Goal: Task Accomplishment & Management: Complete application form

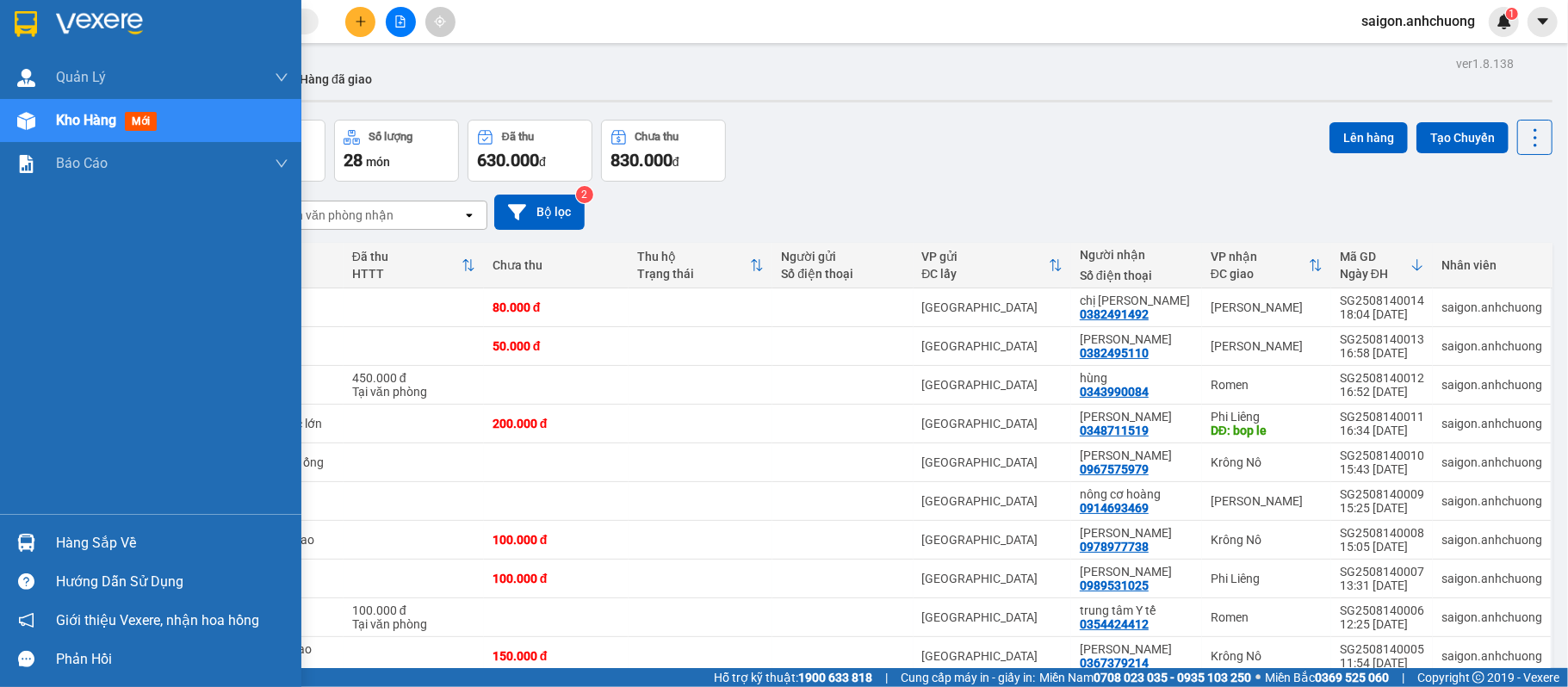
click at [32, 11] on img at bounding box center [26, 24] width 22 height 26
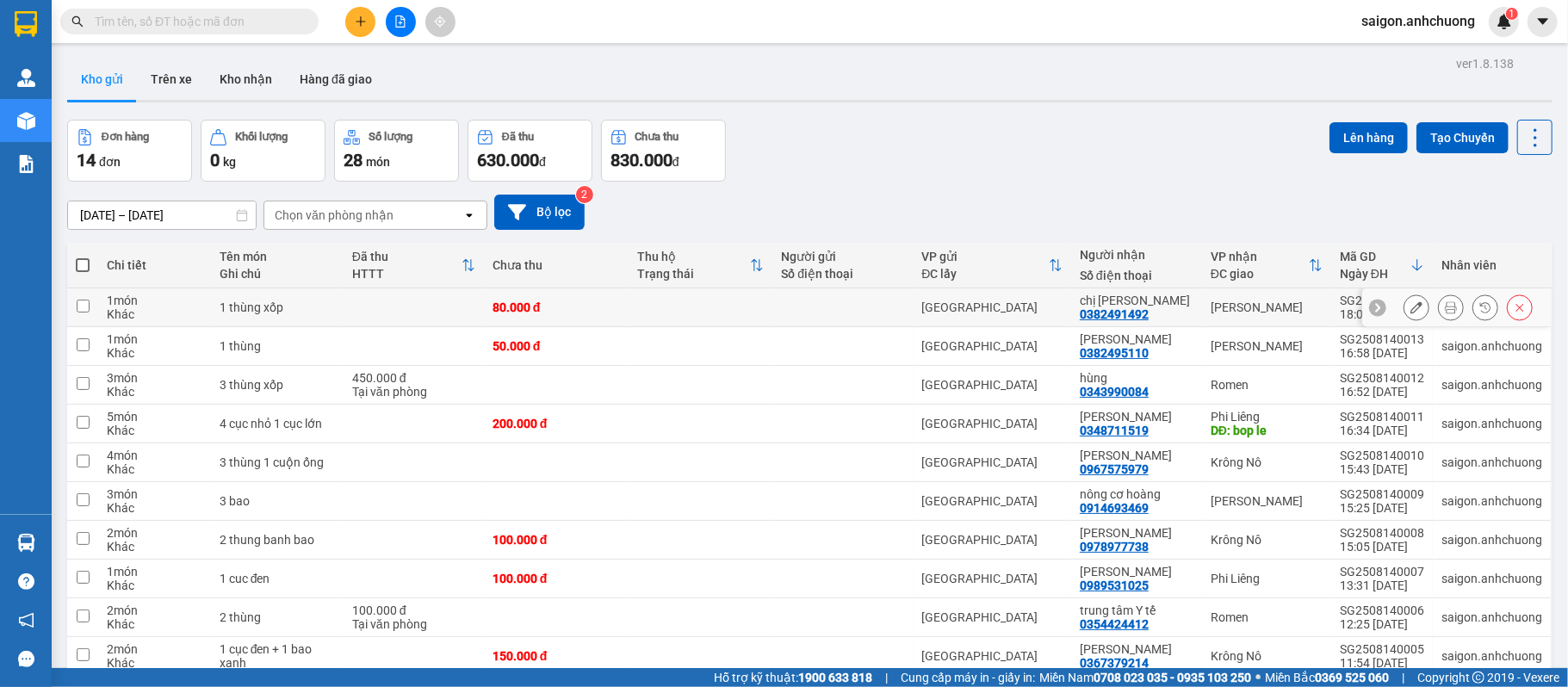
click at [1210, 303] on div "[PERSON_NAME]" at bounding box center [1267, 307] width 112 height 14
checkbox input "true"
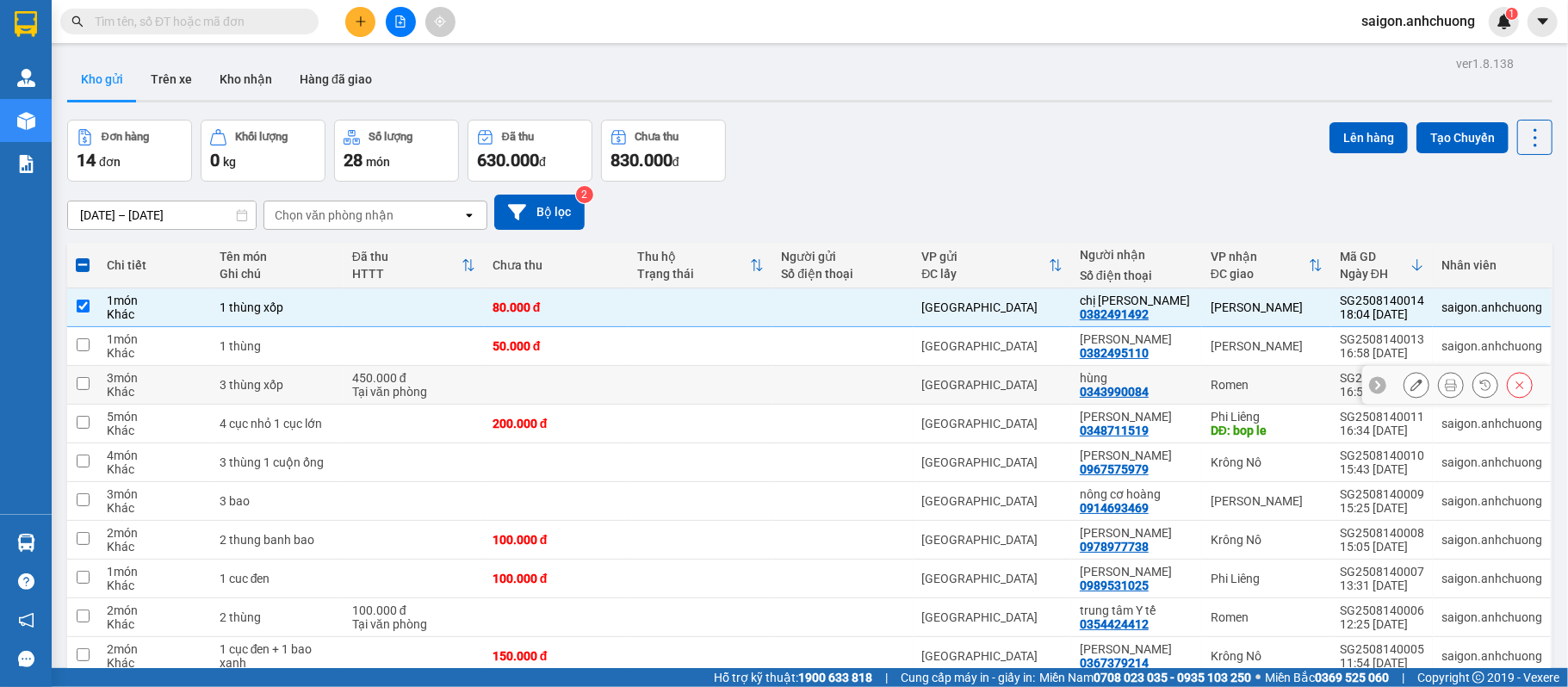
click at [1224, 376] on td "Romen" at bounding box center [1267, 385] width 129 height 38
checkbox input "true"
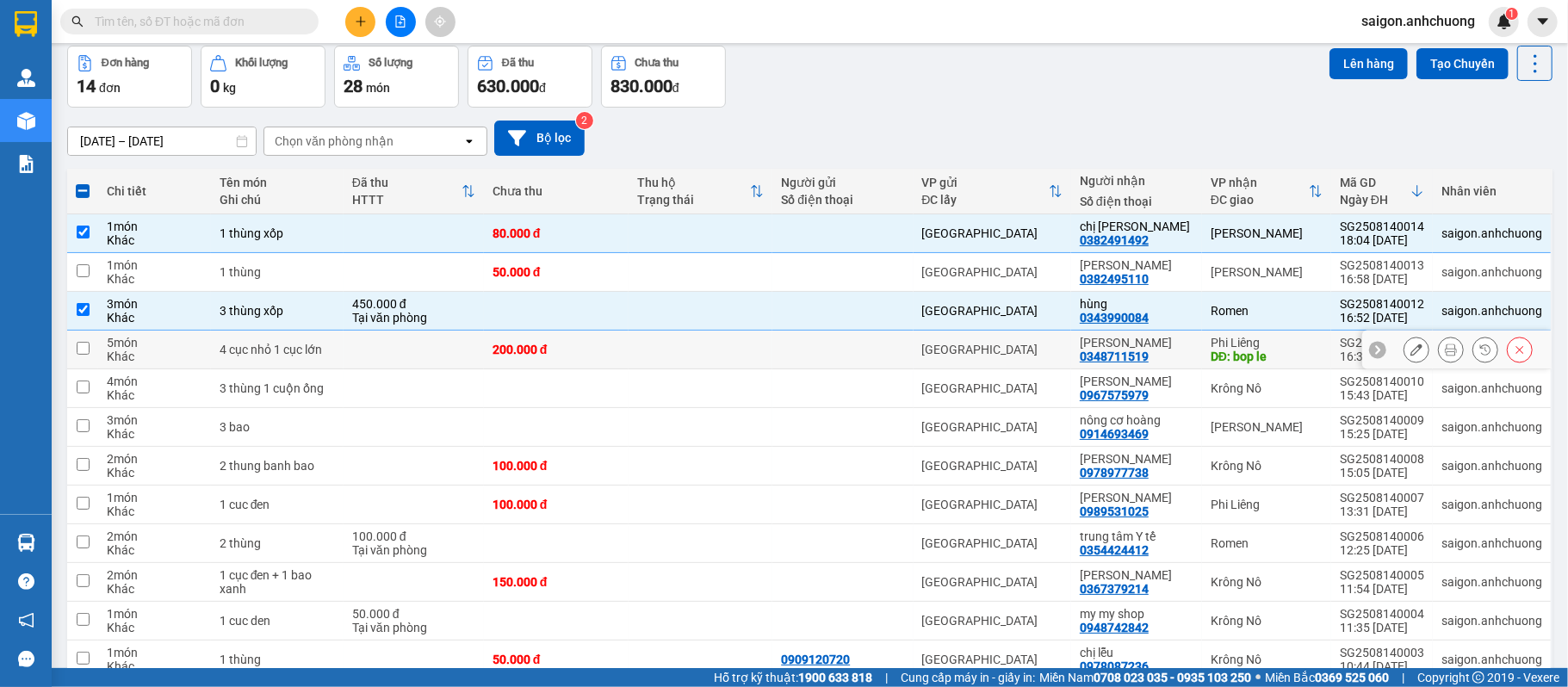
scroll to position [114, 0]
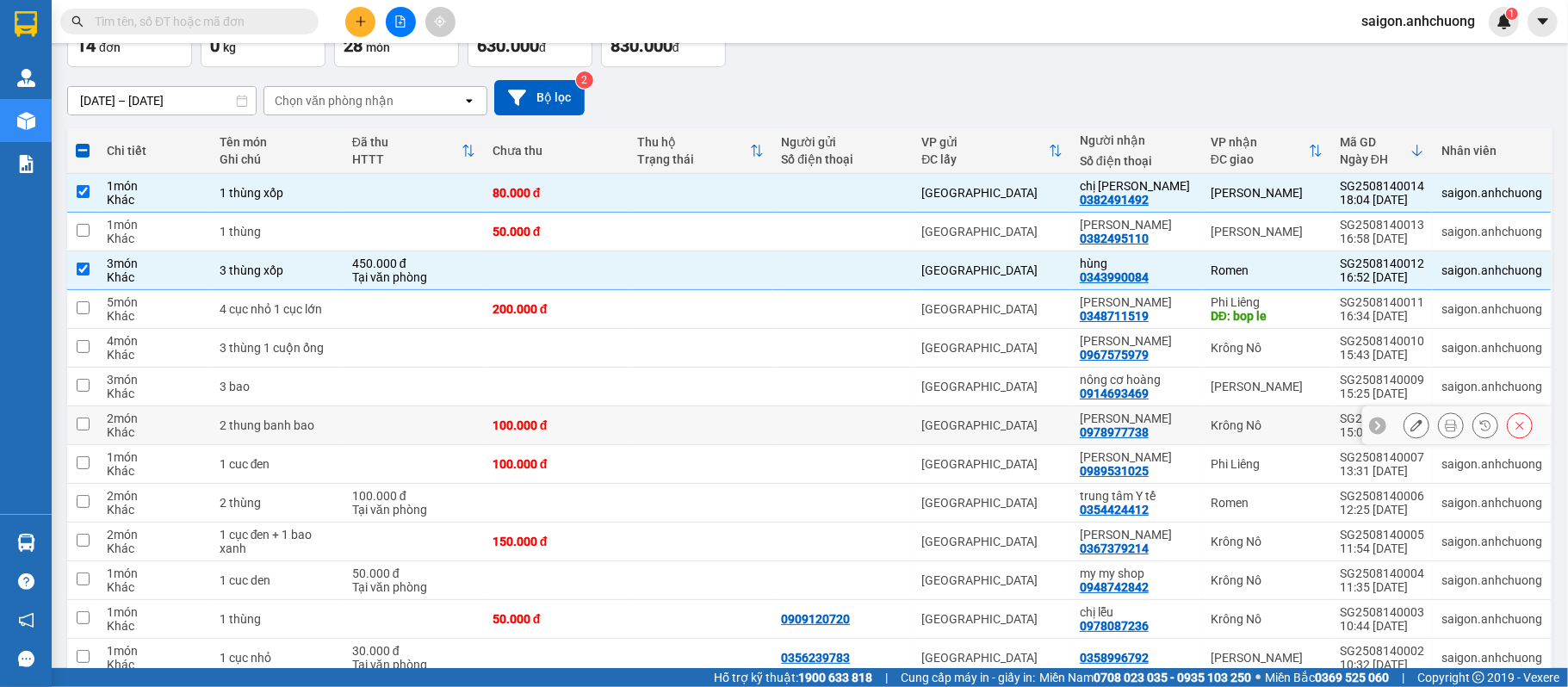
click at [1202, 427] on td "Krông Nô" at bounding box center [1267, 425] width 129 height 38
checkbox input "true"
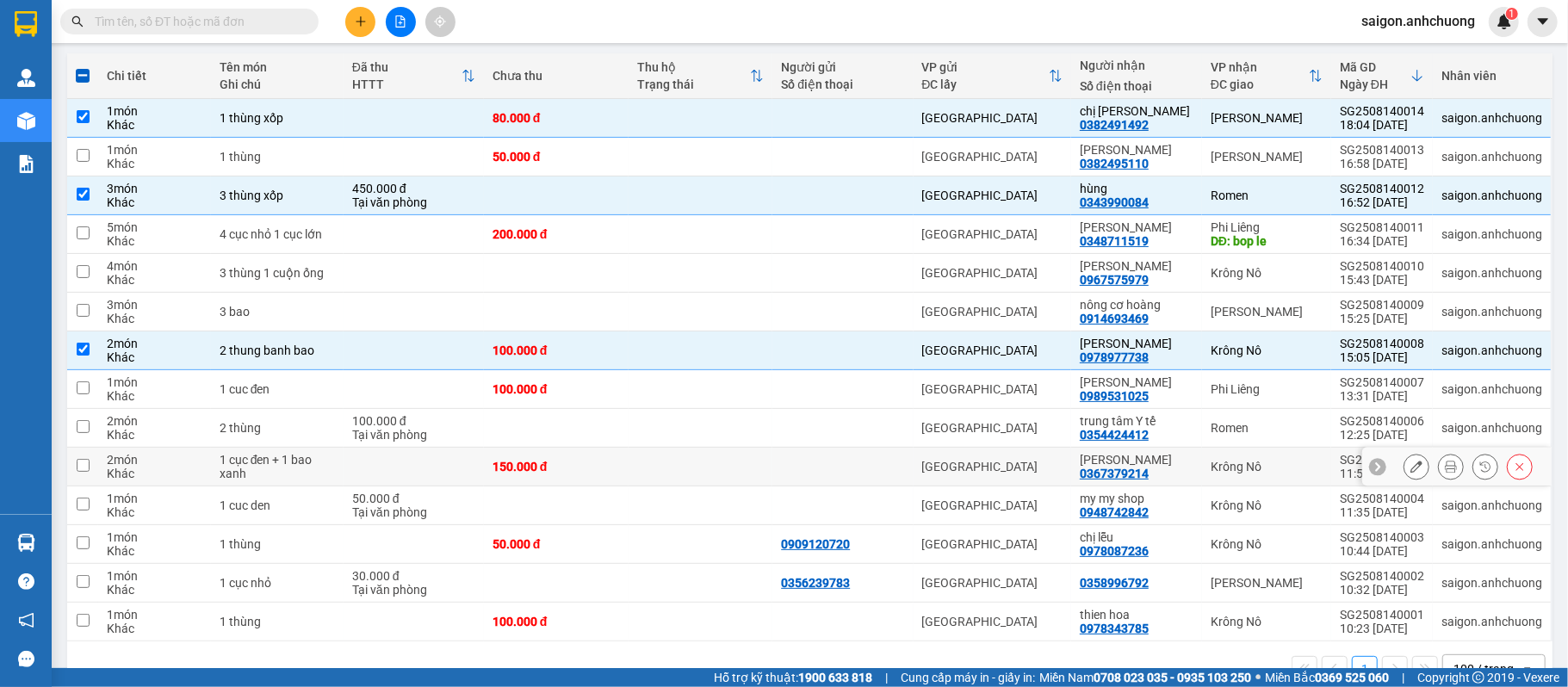
scroll to position [229, 0]
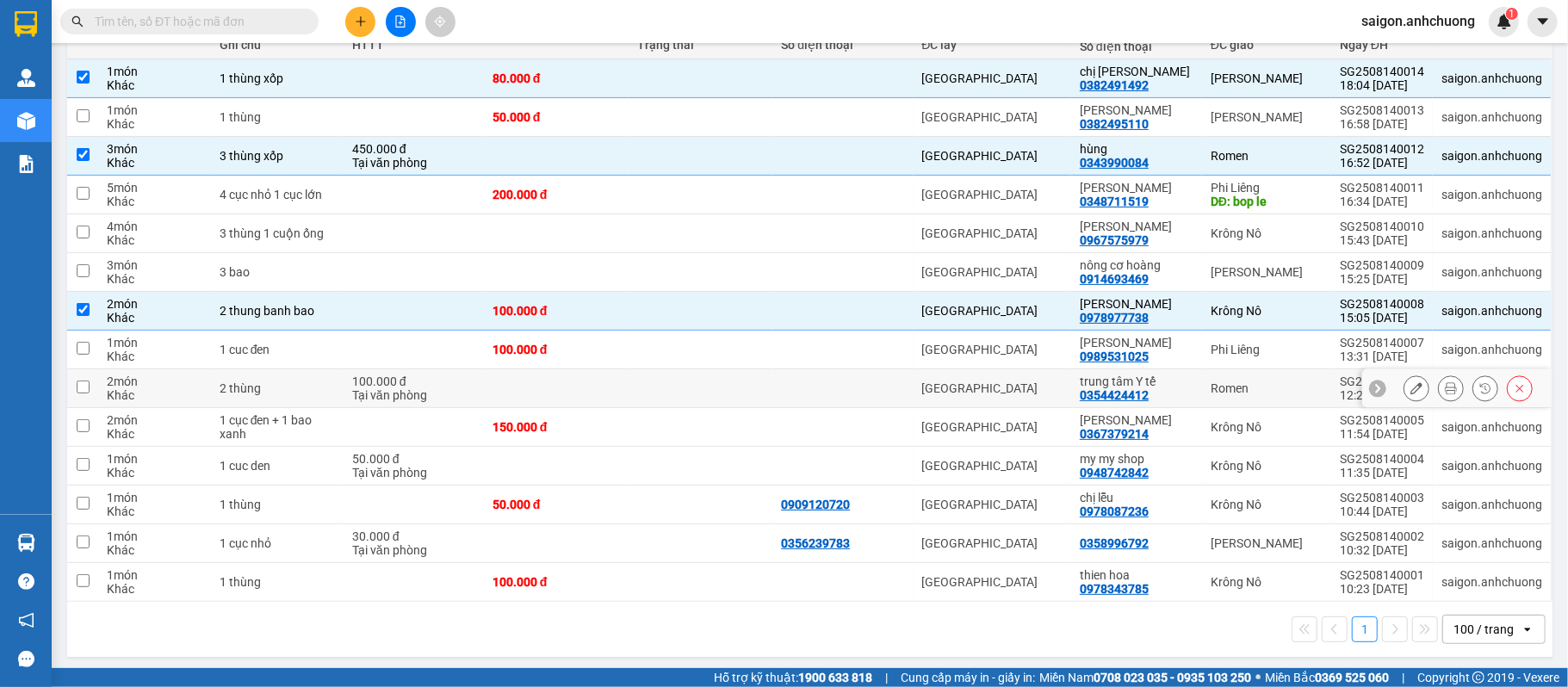
click at [1186, 391] on td "trung tâm Y tế 0354424412" at bounding box center [1136, 388] width 131 height 38
checkbox input "true"
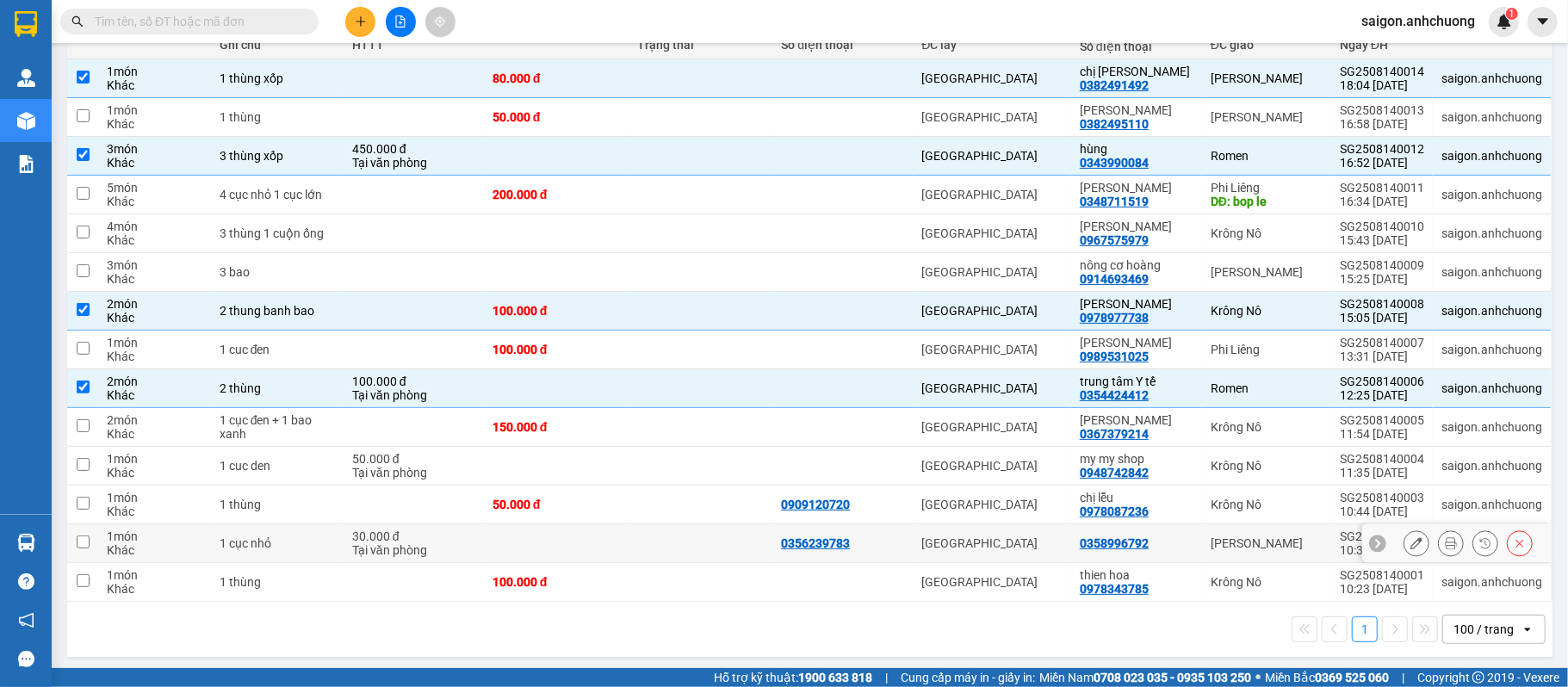
click at [1206, 537] on td "[PERSON_NAME]" at bounding box center [1267, 543] width 129 height 38
checkbox input "true"
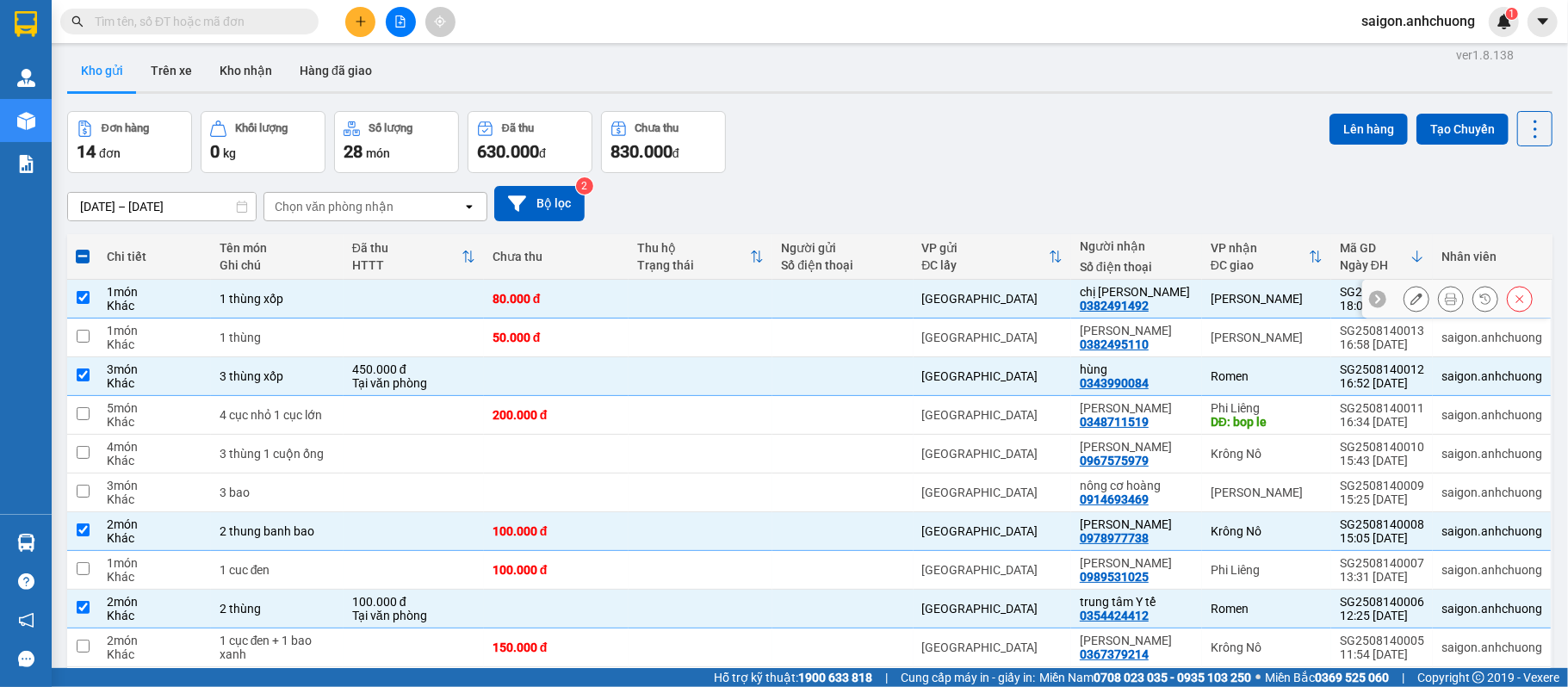
scroll to position [0, 0]
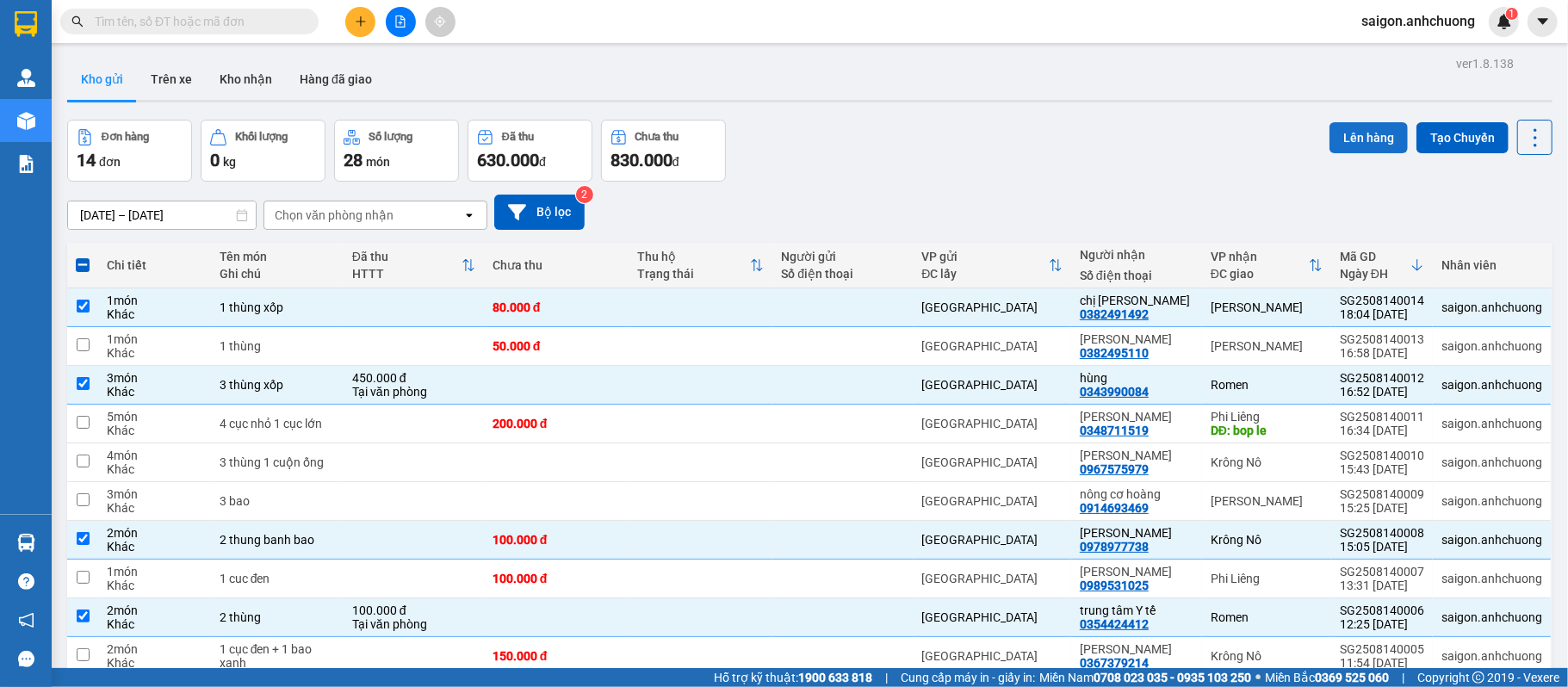
click at [1360, 149] on button "Lên hàng" at bounding box center [1369, 138] width 79 height 31
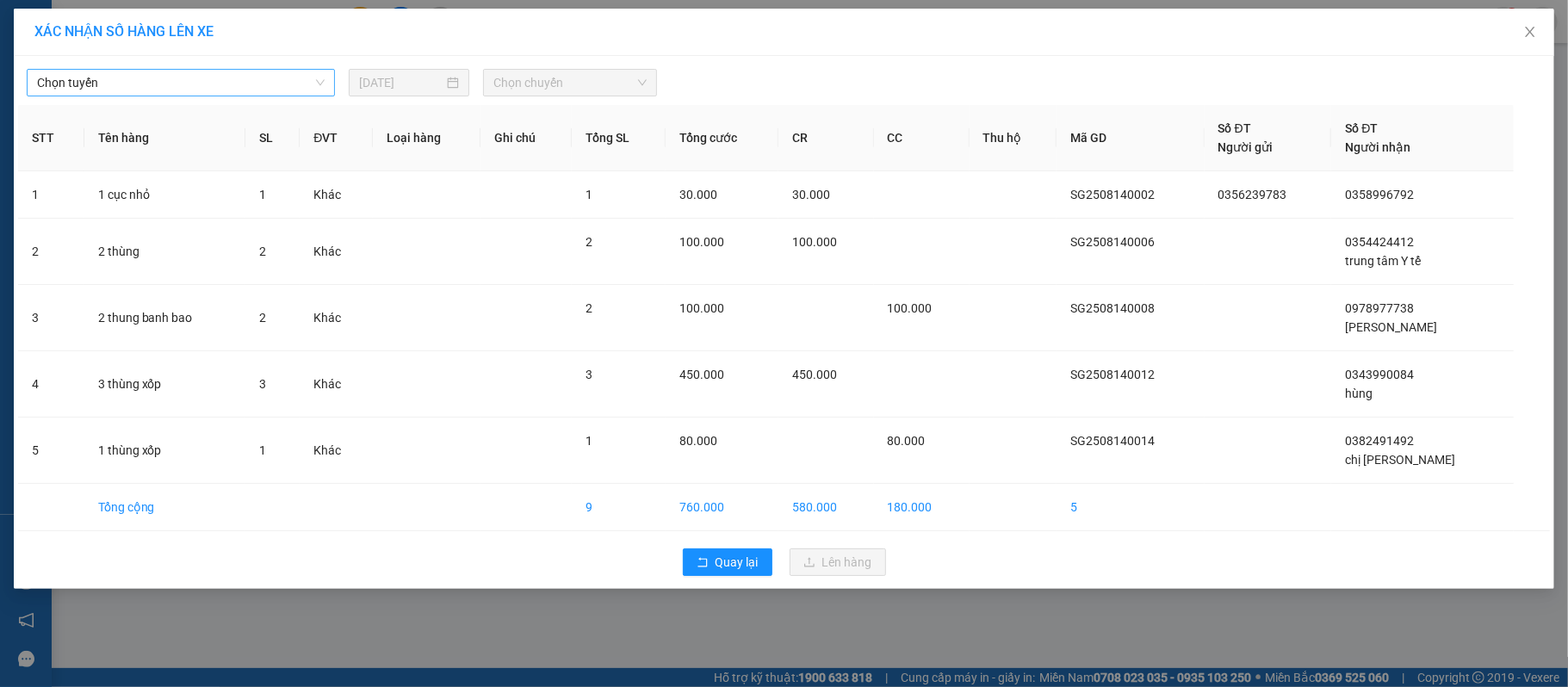
click at [122, 73] on span "Chọn tuyến" at bounding box center [181, 83] width 287 height 26
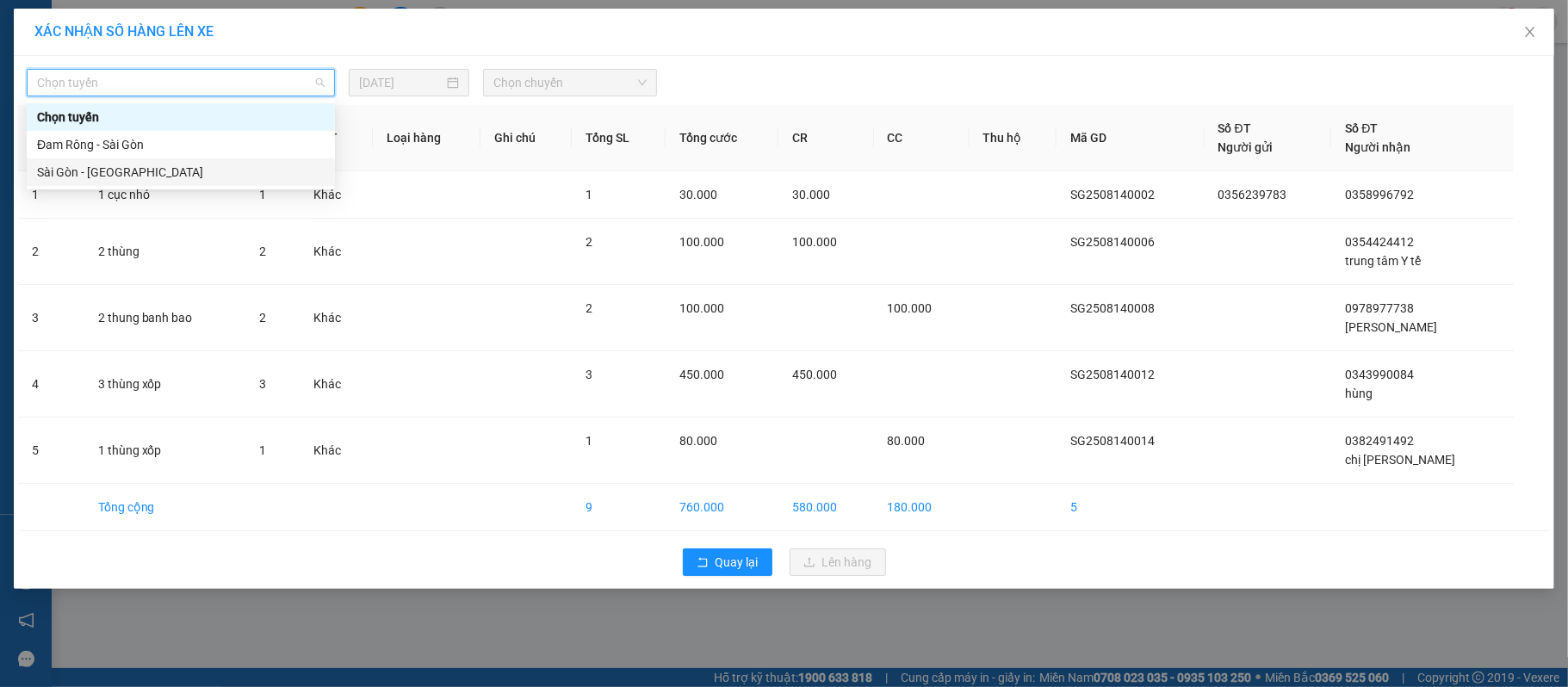
click at [115, 172] on div "Sài Gòn - [GEOGRAPHIC_DATA]" at bounding box center [181, 172] width 287 height 19
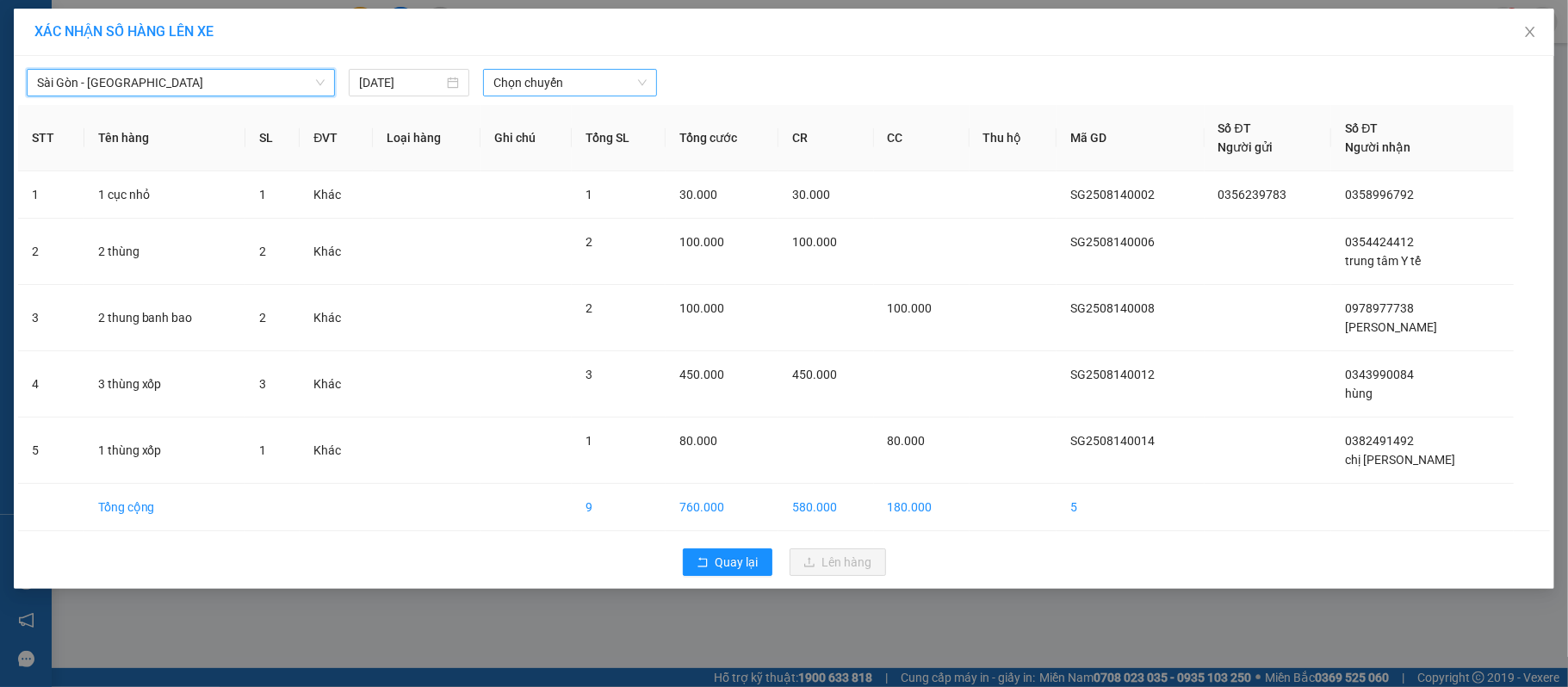
click at [572, 73] on span "Chọn chuyến" at bounding box center [570, 83] width 154 height 26
click at [542, 170] on div "19:00 - 50H-29.124" at bounding box center [560, 172] width 134 height 19
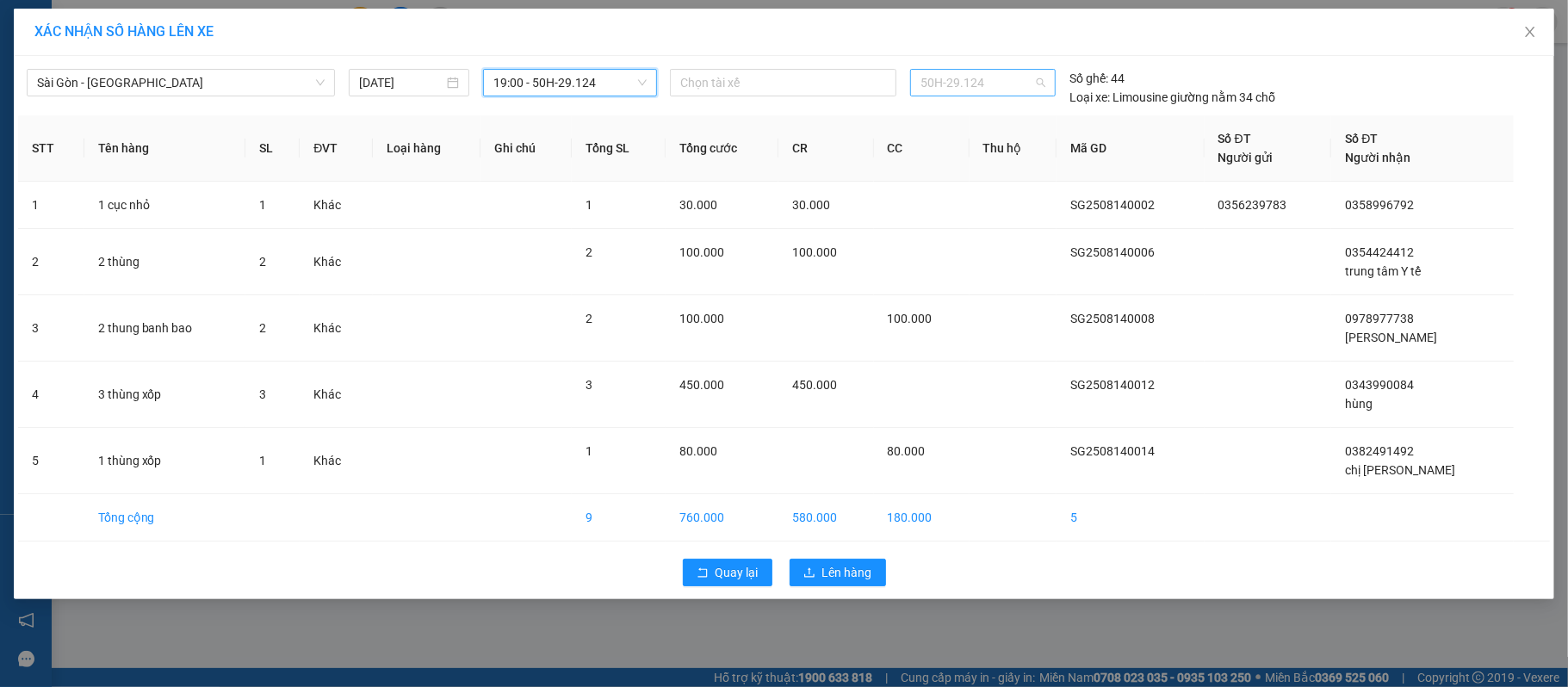
click at [1011, 82] on span "50H-29.124" at bounding box center [983, 83] width 125 height 26
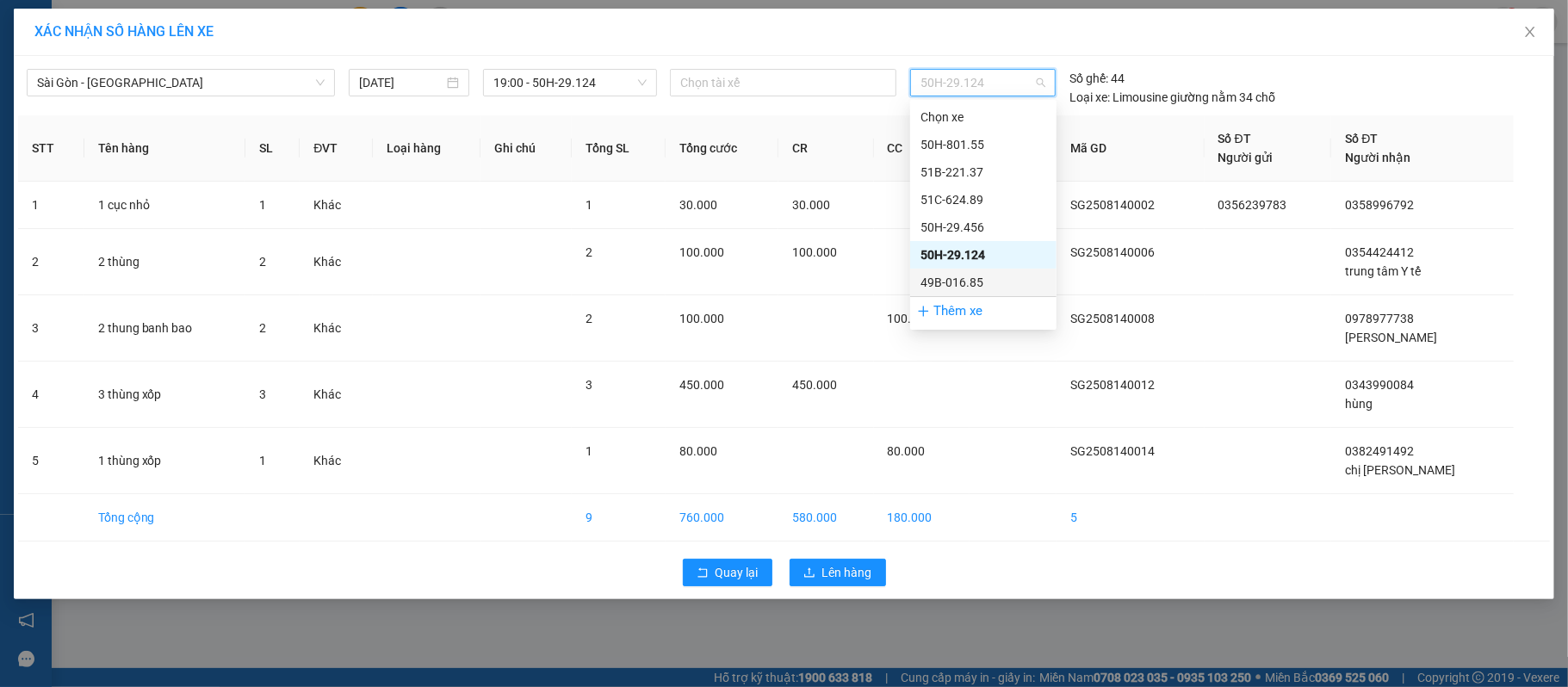
click at [997, 277] on div "49B-016.85" at bounding box center [983, 283] width 125 height 19
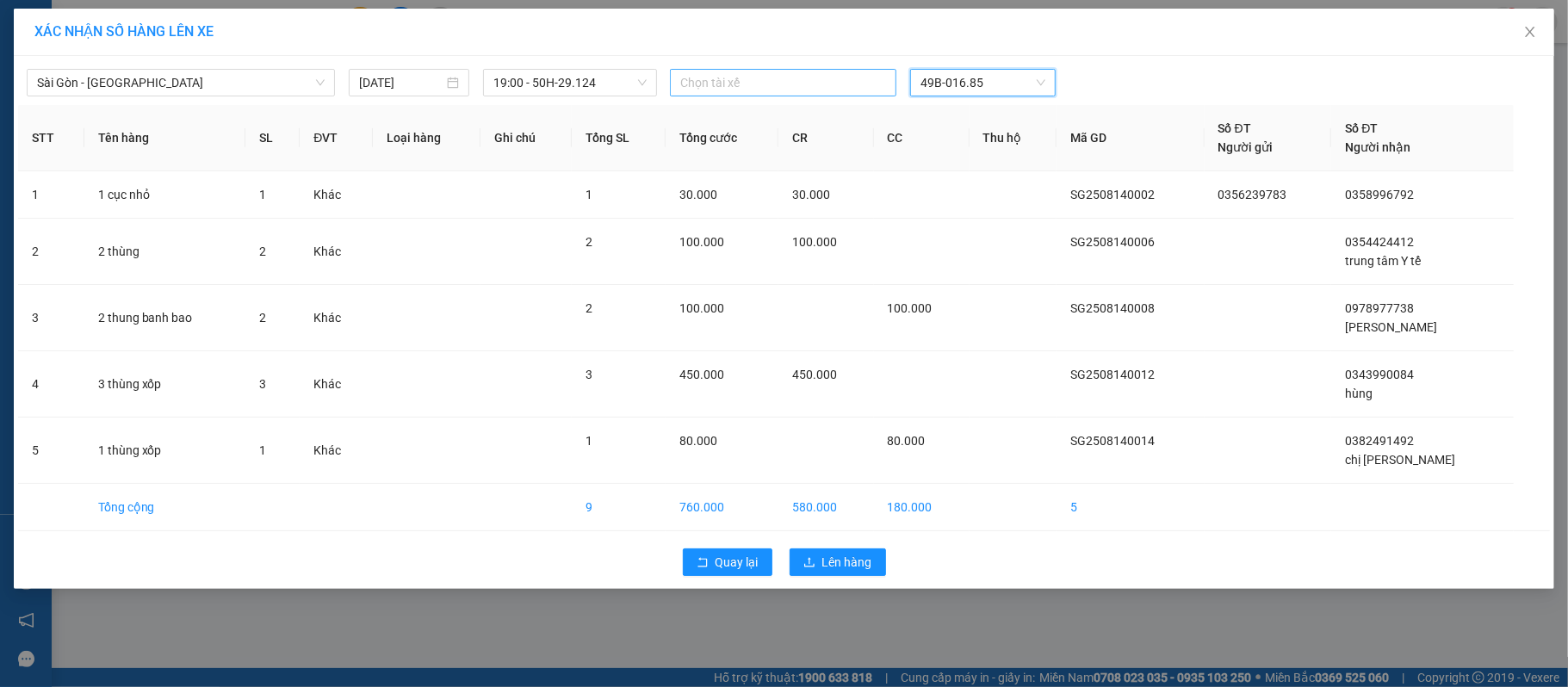
click at [783, 77] on div at bounding box center [783, 82] width 218 height 21
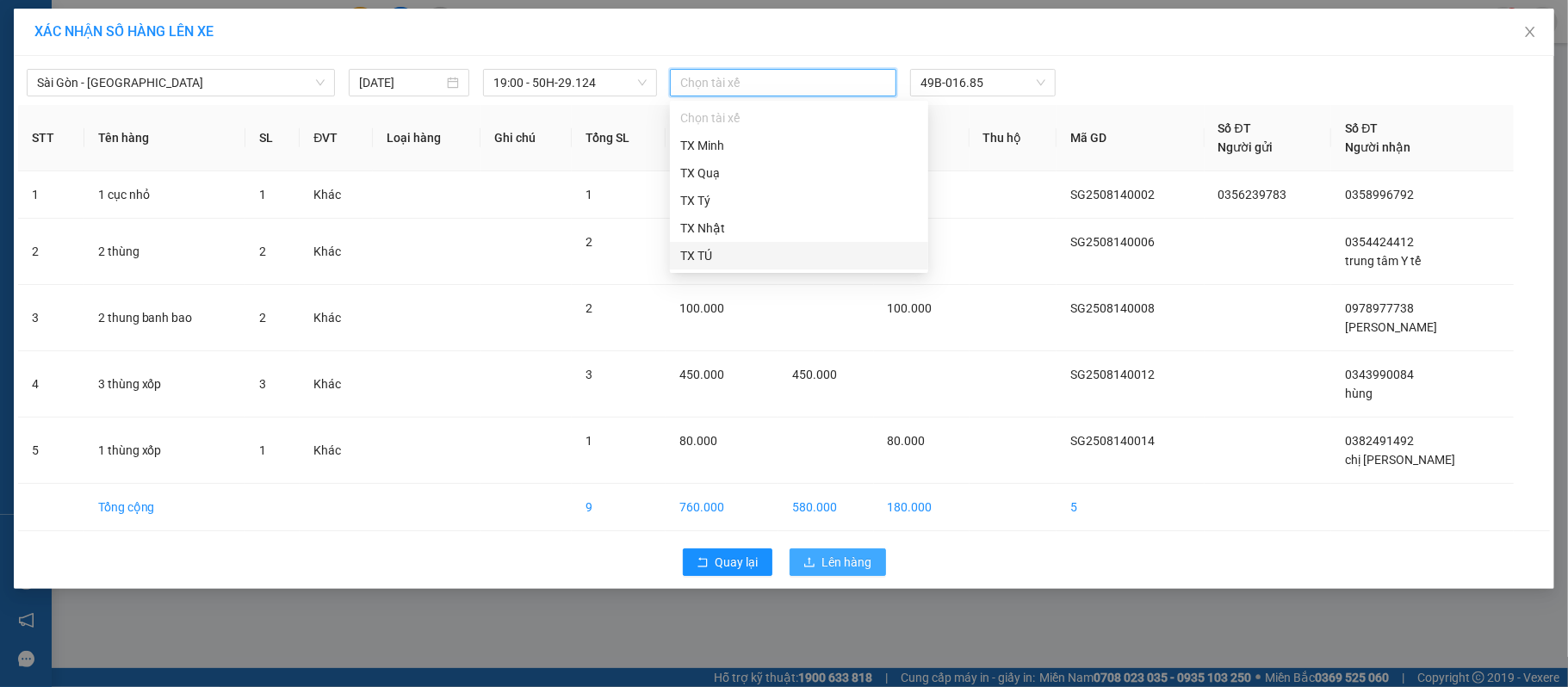
click at [853, 565] on span "Lên hàng" at bounding box center [846, 563] width 50 height 19
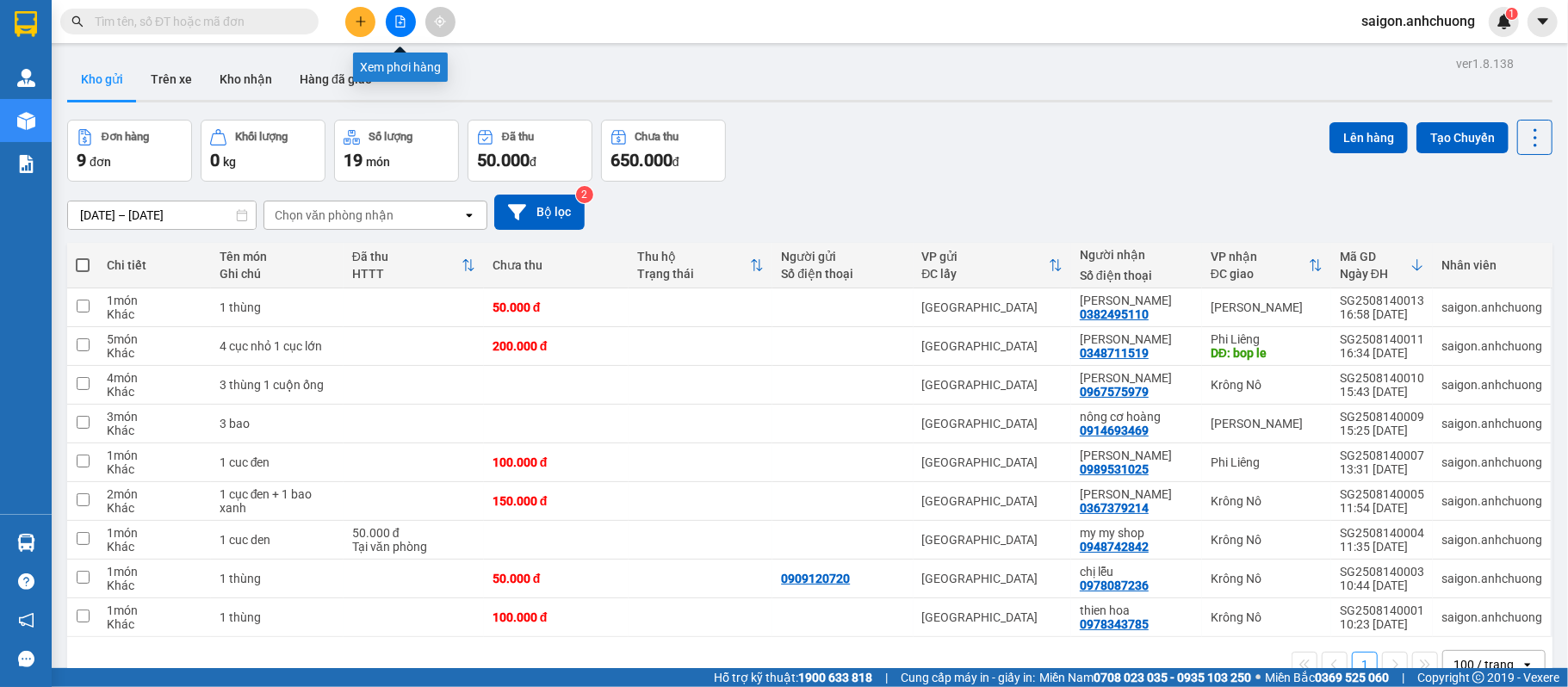
click at [390, 29] on button at bounding box center [401, 22] width 30 height 30
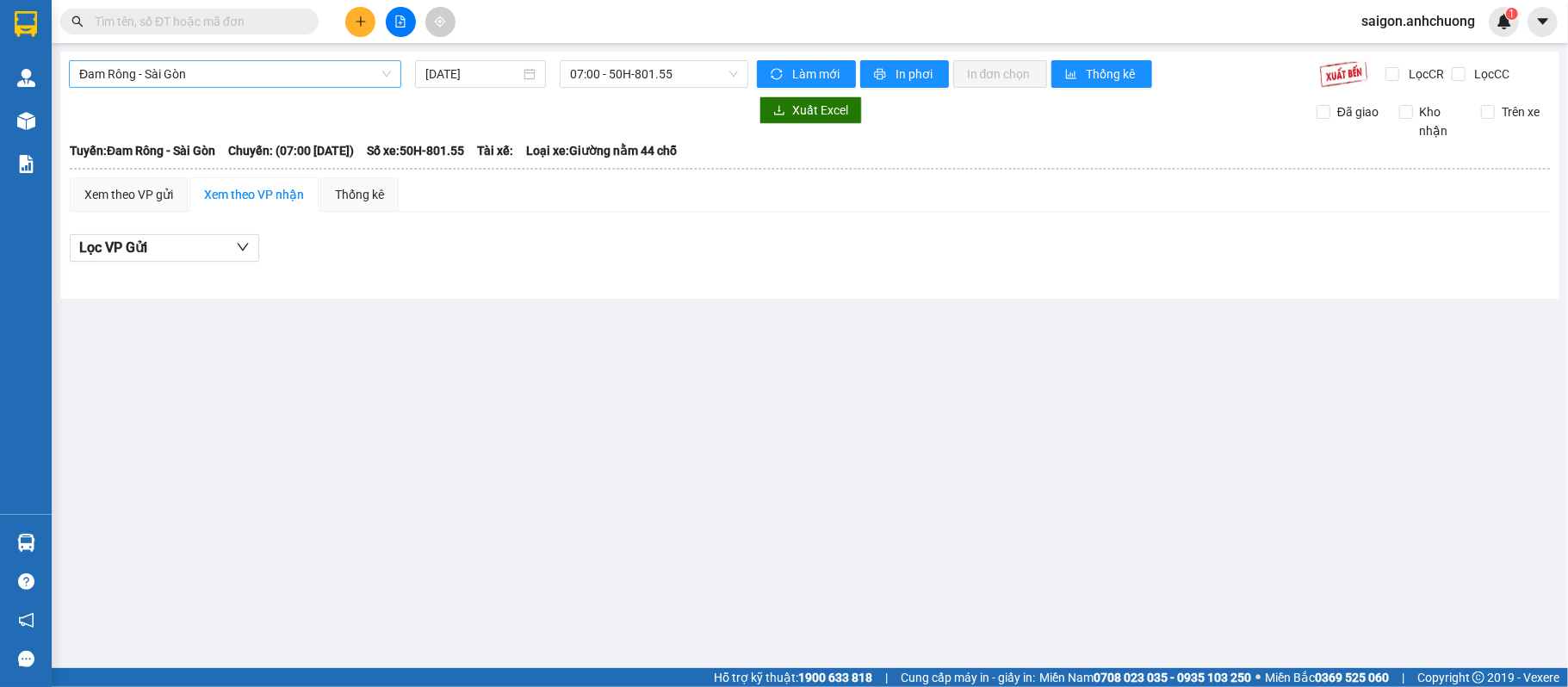
click at [312, 77] on span "Đam Rông - Sài Gòn" at bounding box center [235, 74] width 312 height 26
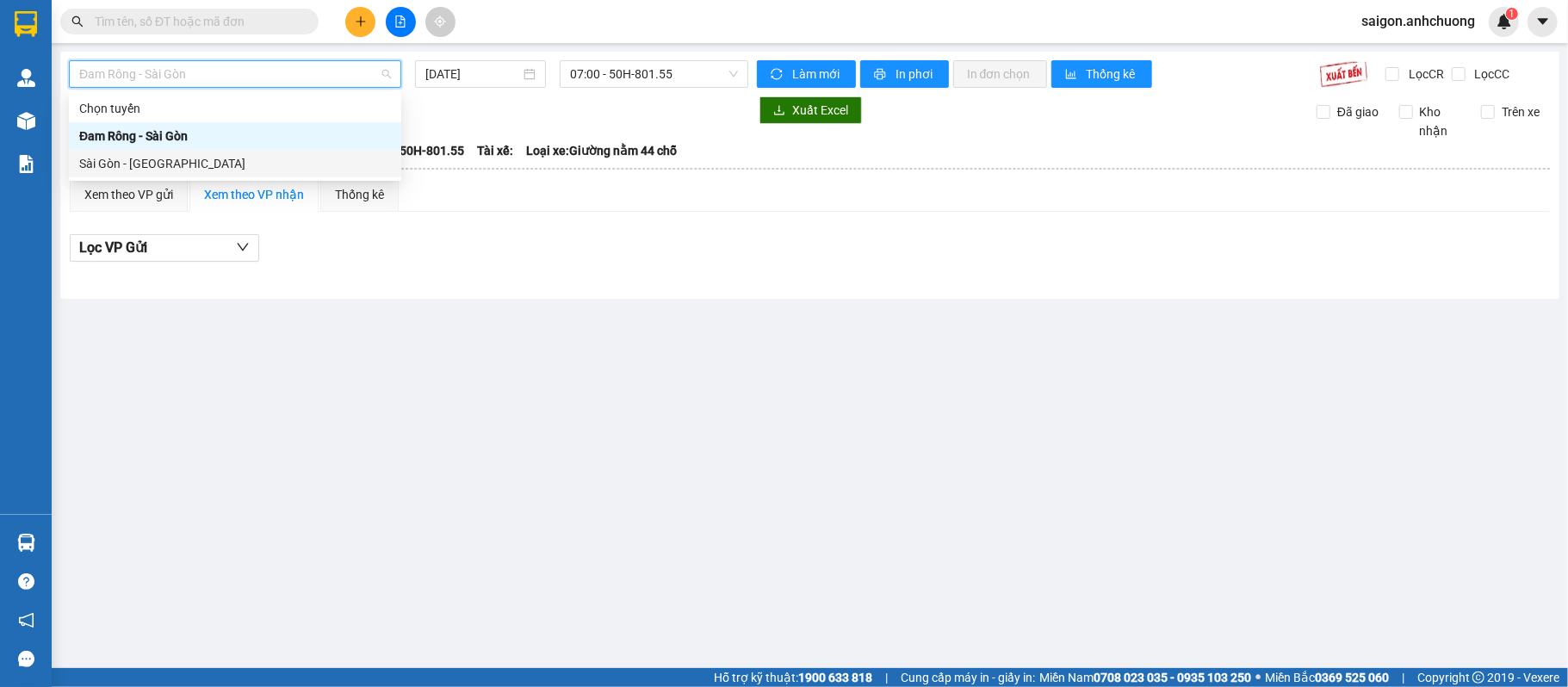
click at [231, 158] on div "Sài Gòn - [GEOGRAPHIC_DATA]" at bounding box center [235, 164] width 312 height 19
type input "[DATE]"
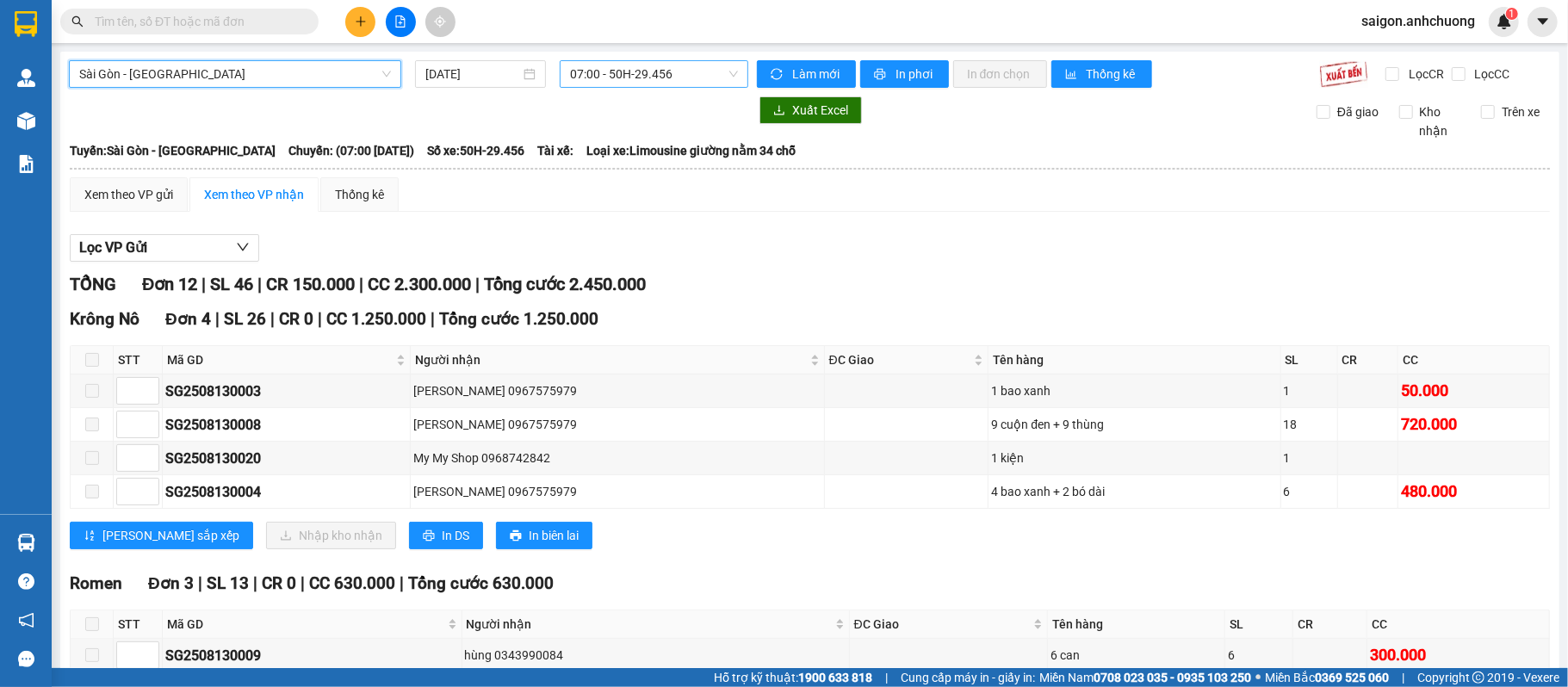
click at [661, 84] on span "07:00 - 50H-29.456" at bounding box center [653, 74] width 168 height 26
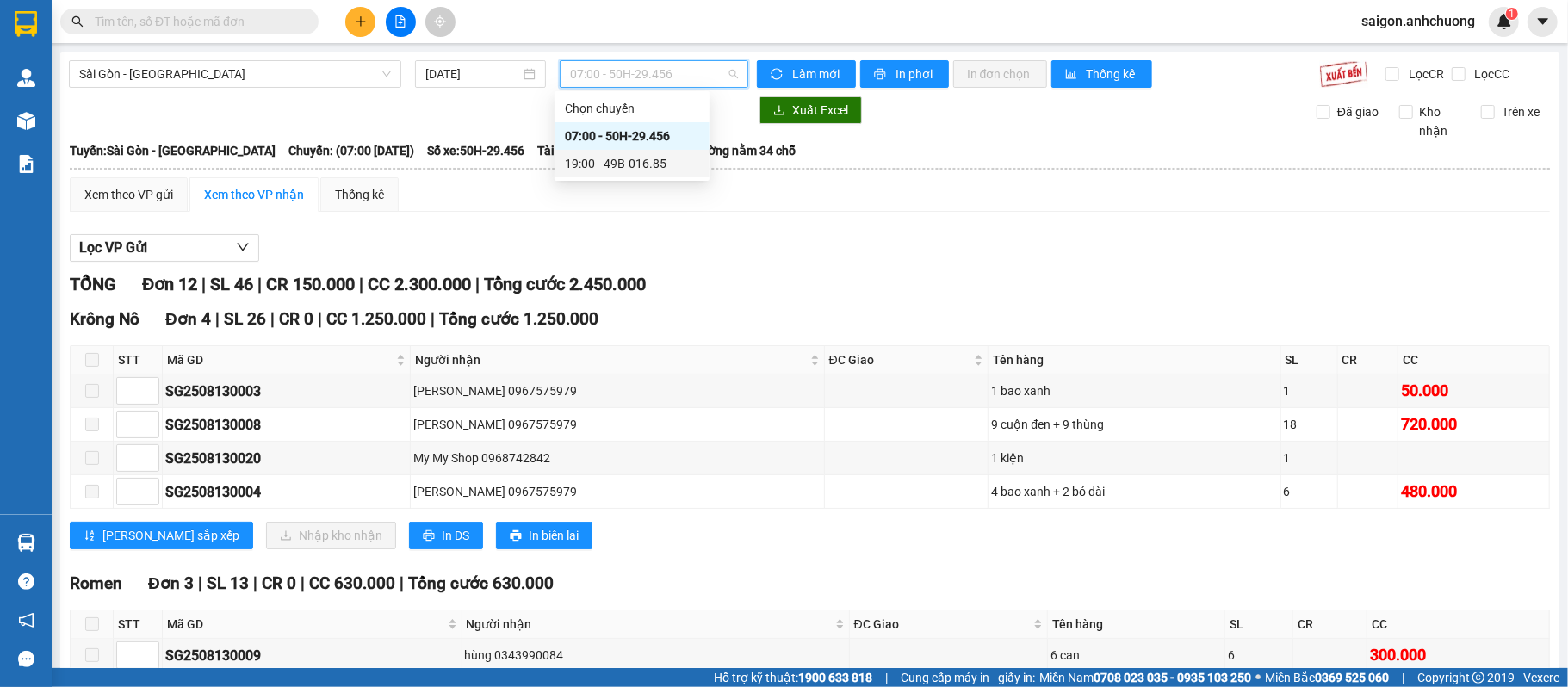
click at [621, 155] on div "19:00 - 49B-016.85" at bounding box center [631, 164] width 134 height 19
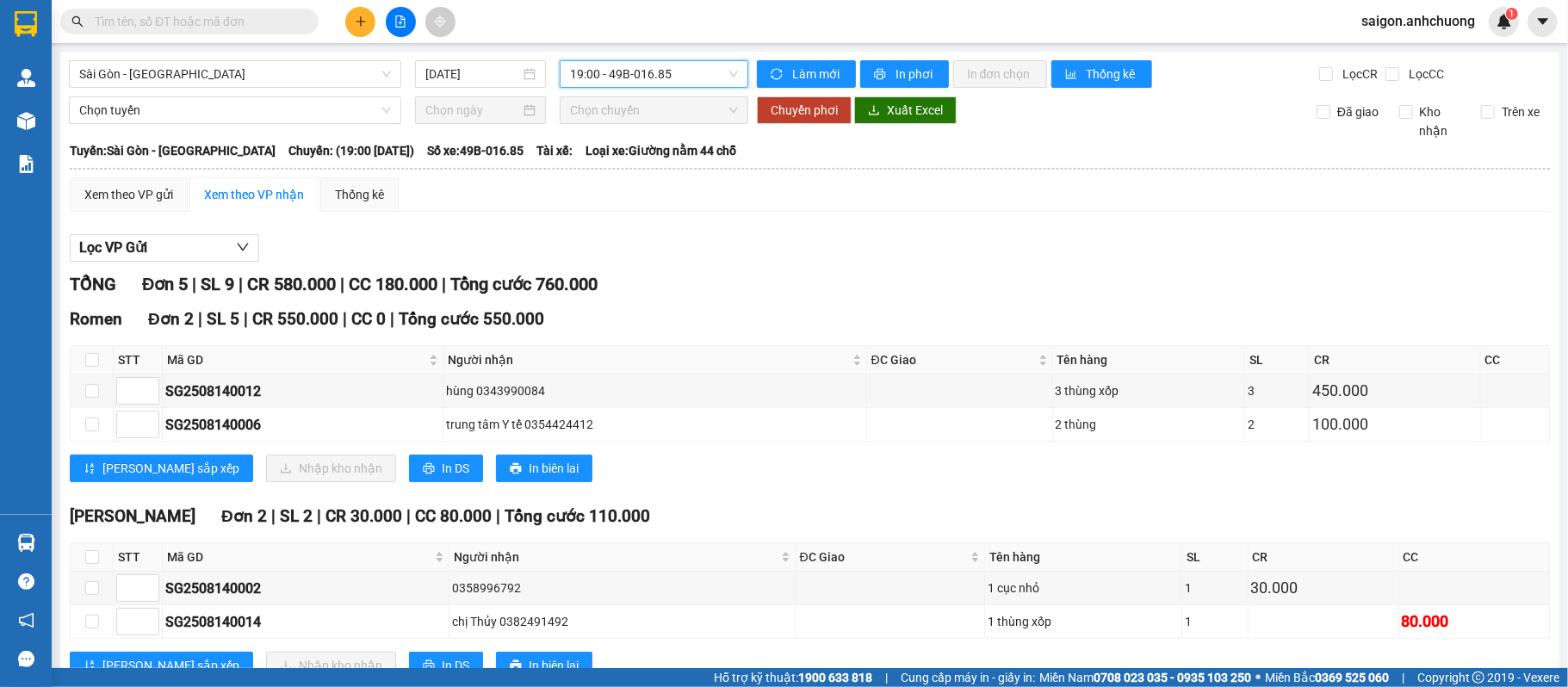
click at [776, 219] on div "Xem theo VP gửi Xem theo VP nhận Thống kê Lọc VP Gửi TỔNG Đơn 5 | SL 9 | CR 58…" at bounding box center [810, 520] width 1480 height 687
click at [878, 73] on span "printer" at bounding box center [882, 75] width 15 height 14
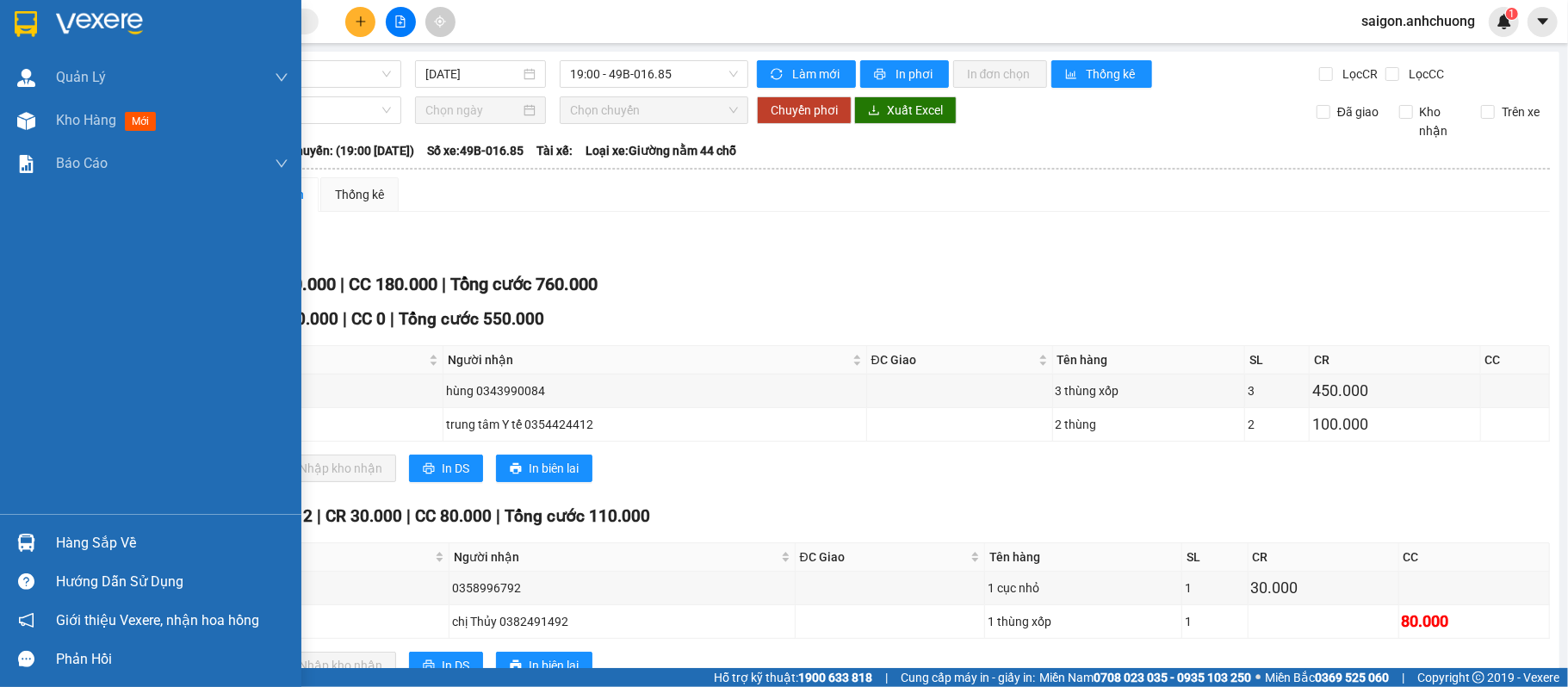
click at [19, 24] on img at bounding box center [26, 24] width 22 height 26
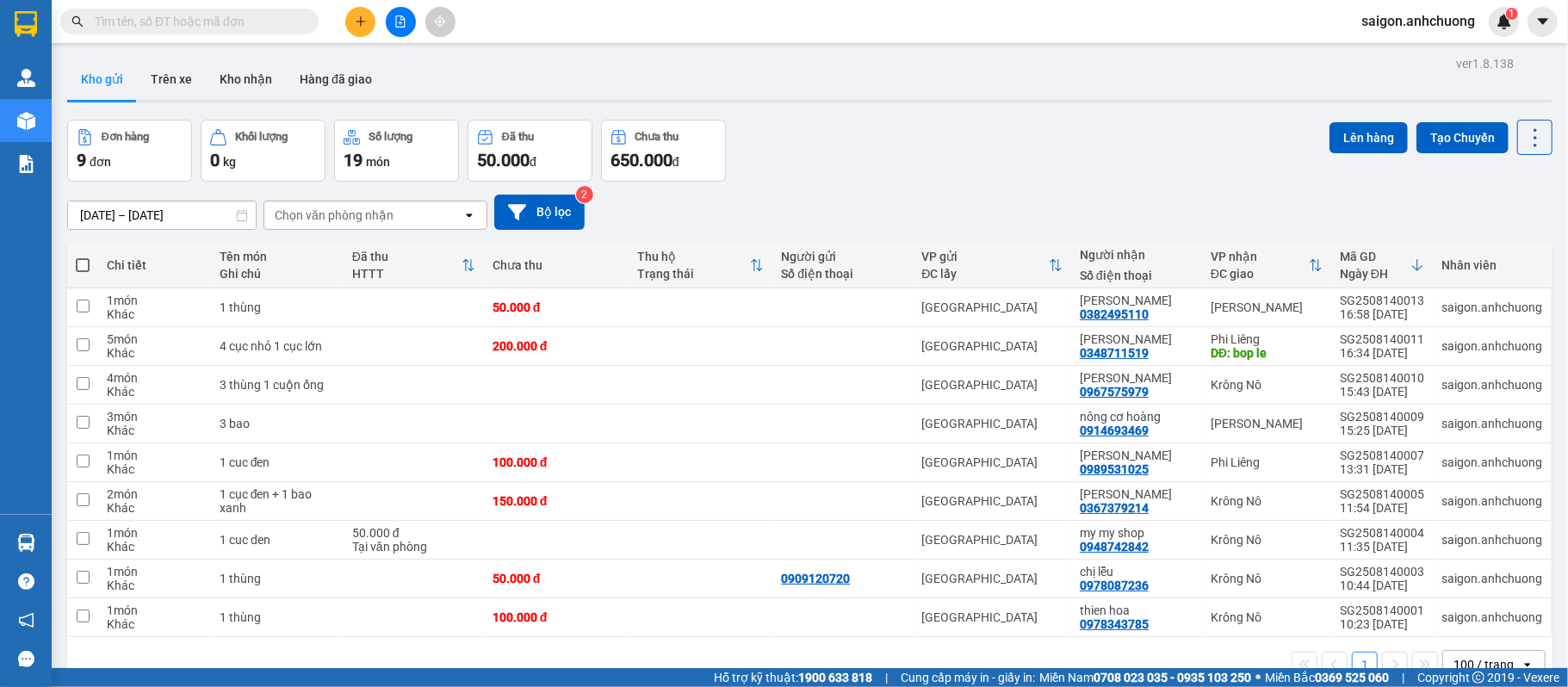
drag, startPoint x: 346, startPoint y: 29, endPoint x: 353, endPoint y: 19, distance: 12.2
click at [346, 28] on div at bounding box center [401, 22] width 129 height 30
click at [355, 18] on icon "plus" at bounding box center [360, 22] width 12 height 12
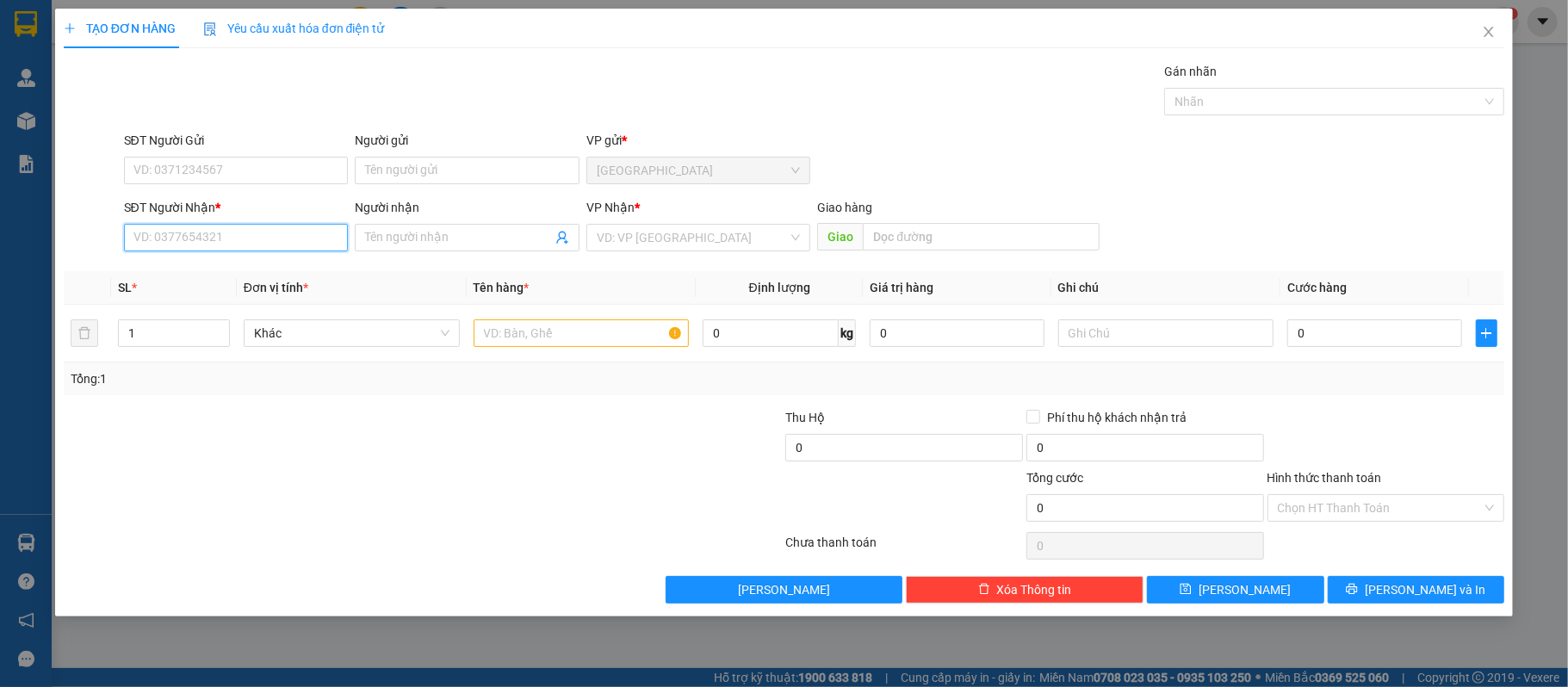
click at [234, 240] on input "SĐT Người Nhận *" at bounding box center [236, 237] width 225 height 27
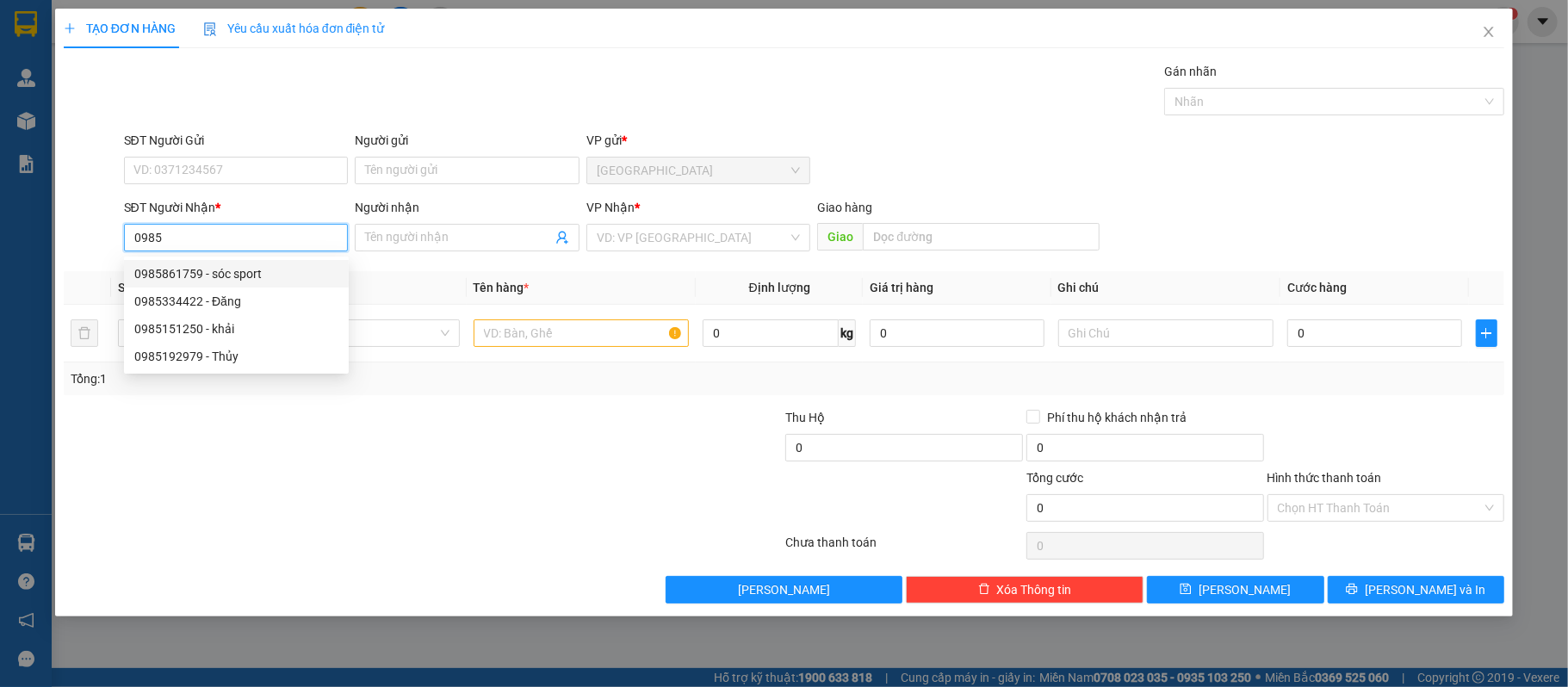
click at [262, 269] on div "0985861759 - sóc sport" at bounding box center [236, 273] width 204 height 19
type input "0985861759"
type input "sóc sport"
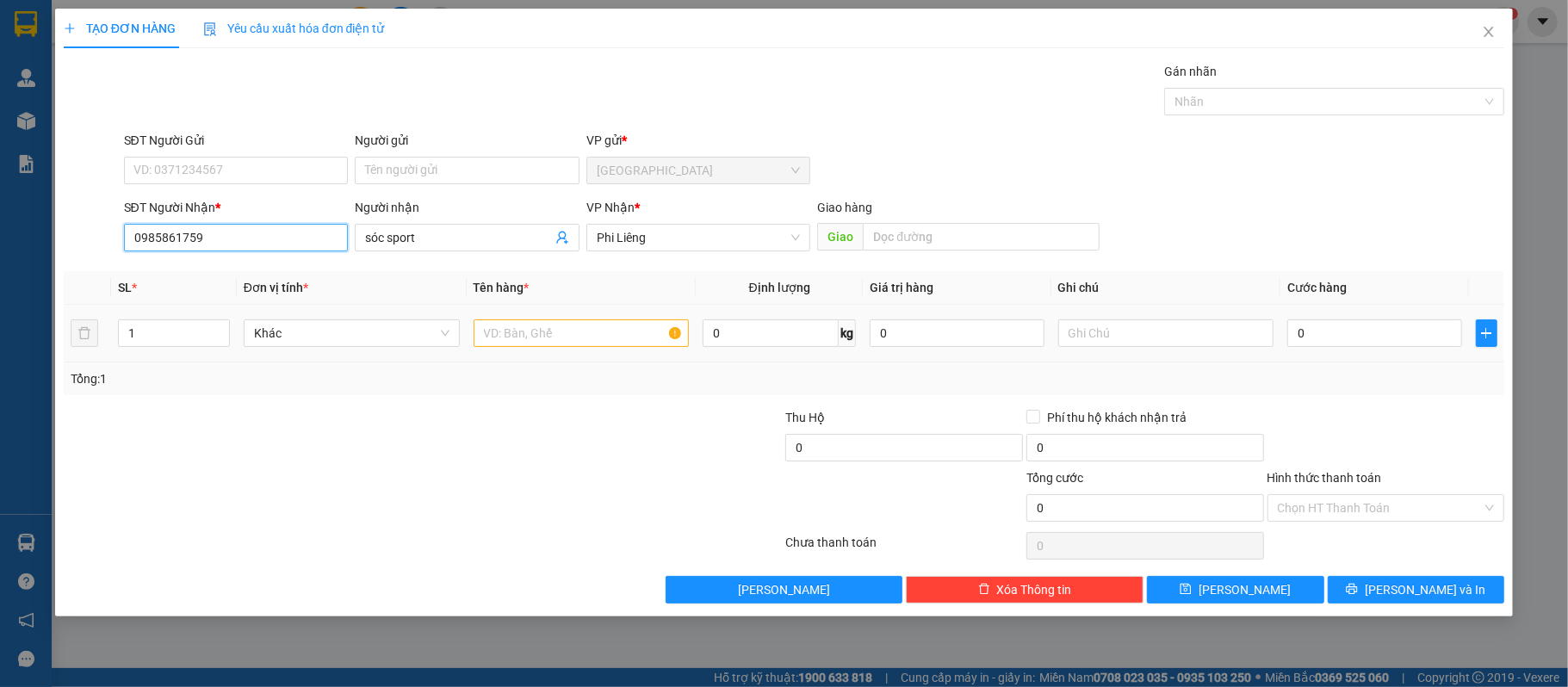
type input "0985861759"
click at [513, 335] on input "text" at bounding box center [581, 332] width 216 height 27
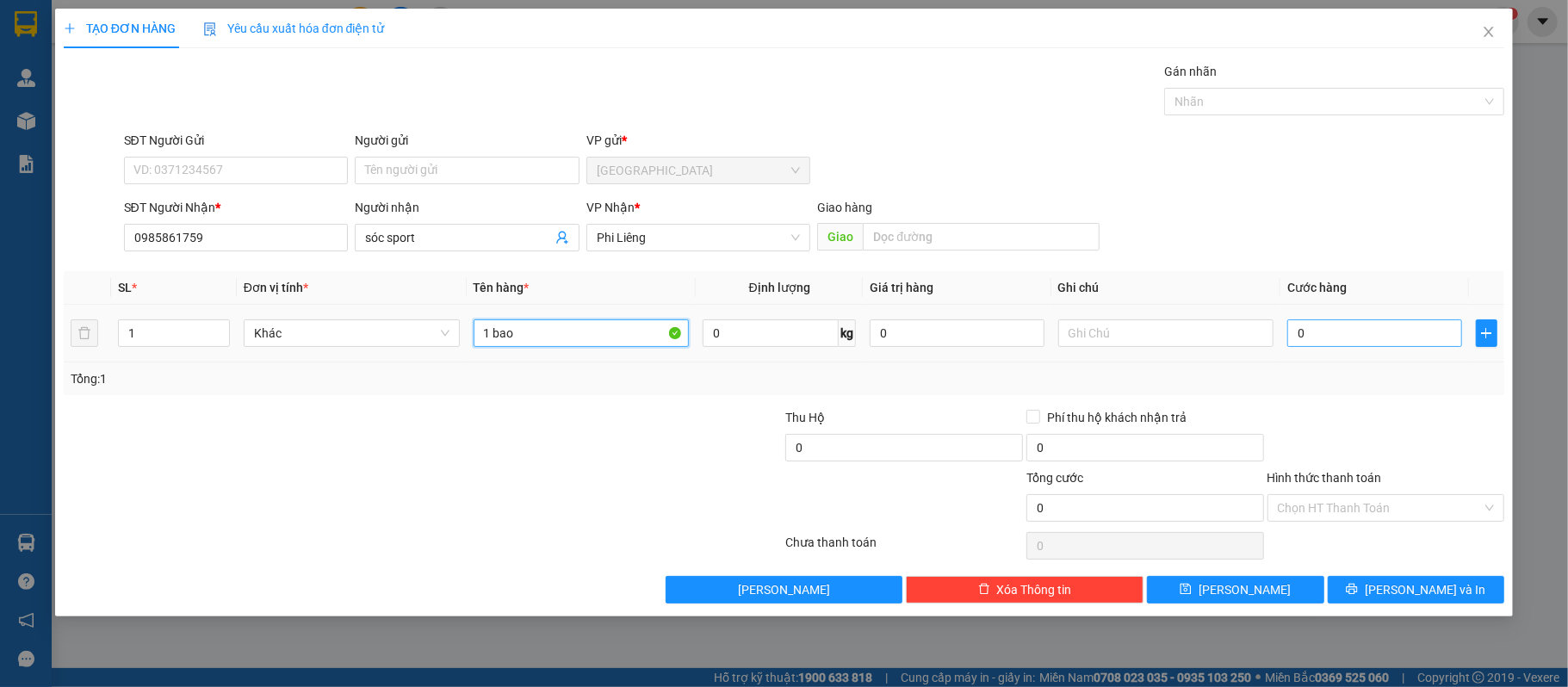
type input "1 bao"
click at [1399, 341] on input "0" at bounding box center [1374, 332] width 174 height 27
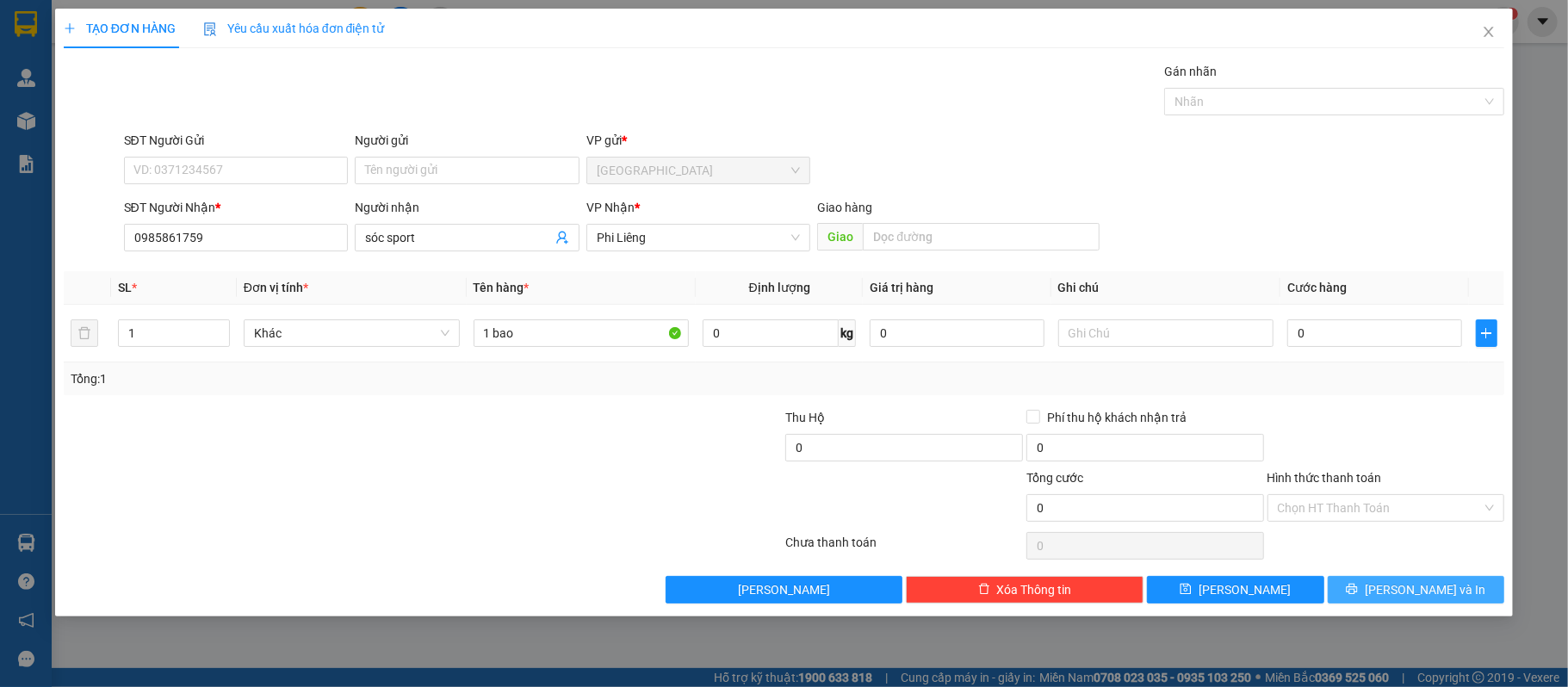
click at [1468, 586] on button "[PERSON_NAME] và In" at bounding box center [1415, 589] width 177 height 27
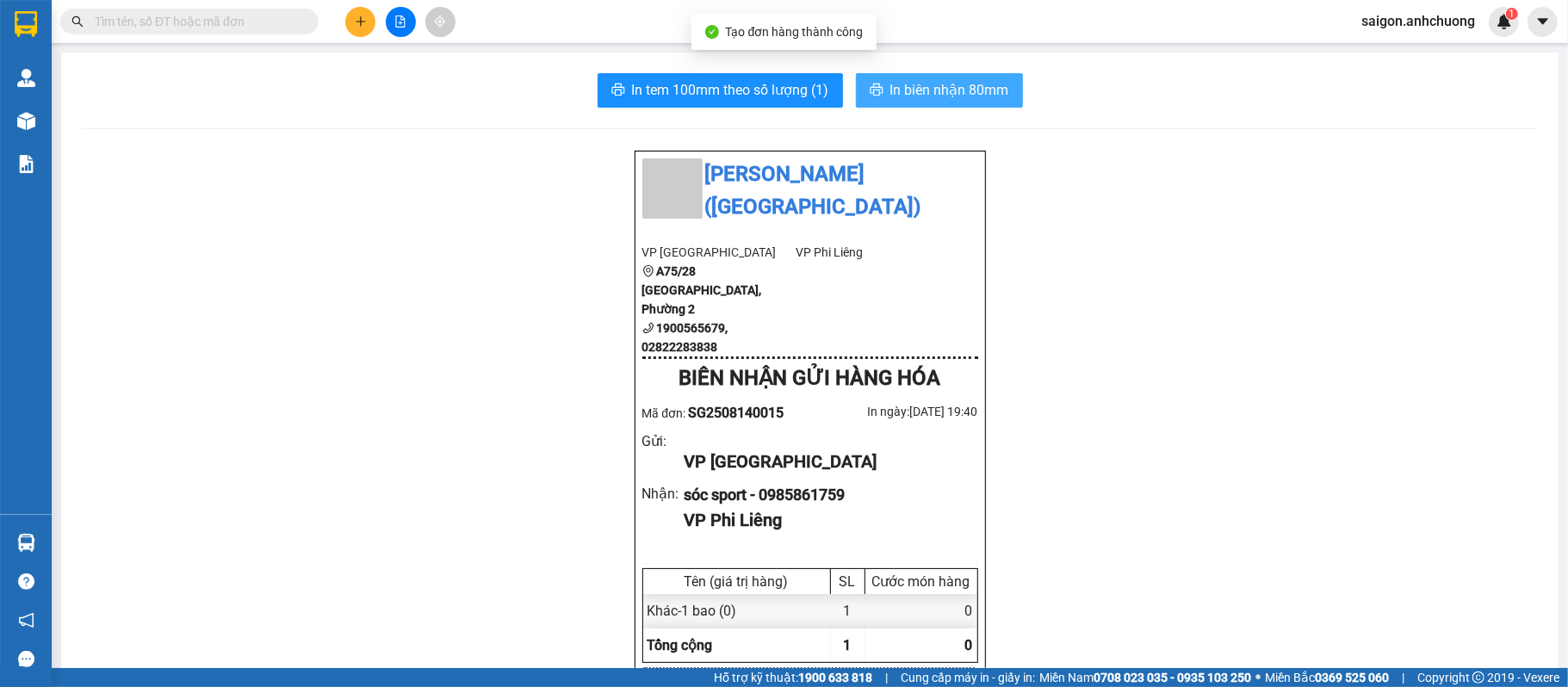
click at [973, 100] on span "In biên nhận 80mm" at bounding box center [949, 90] width 119 height 22
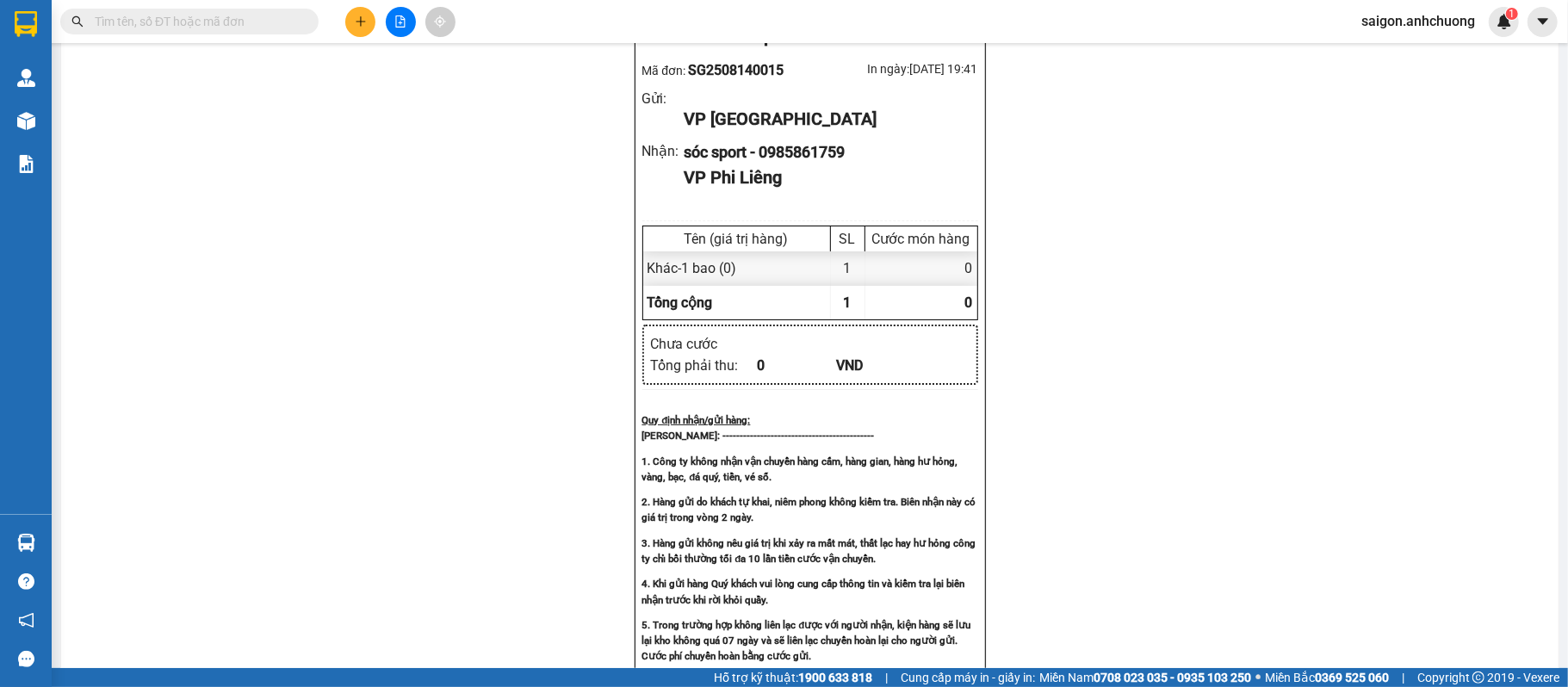
scroll to position [336, 0]
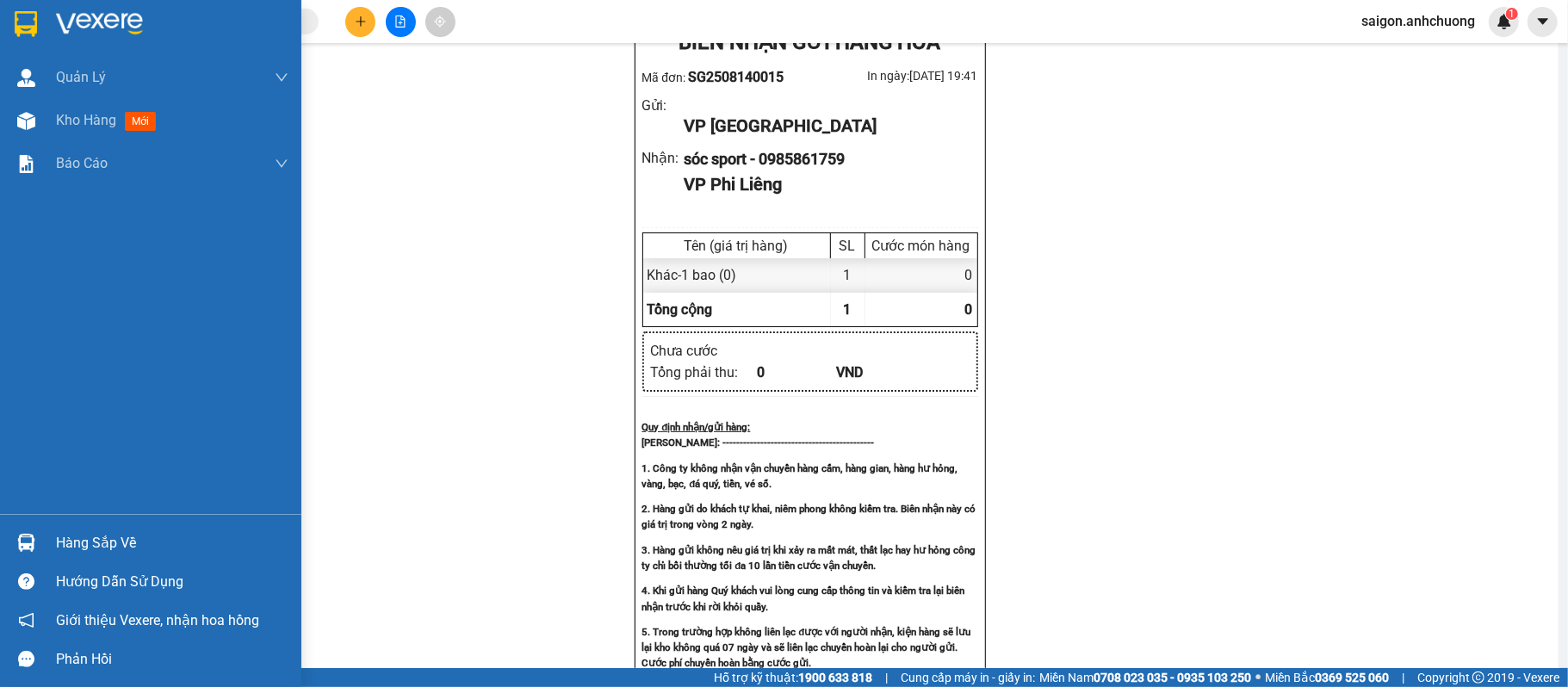
click at [81, 24] on img at bounding box center [99, 24] width 87 height 26
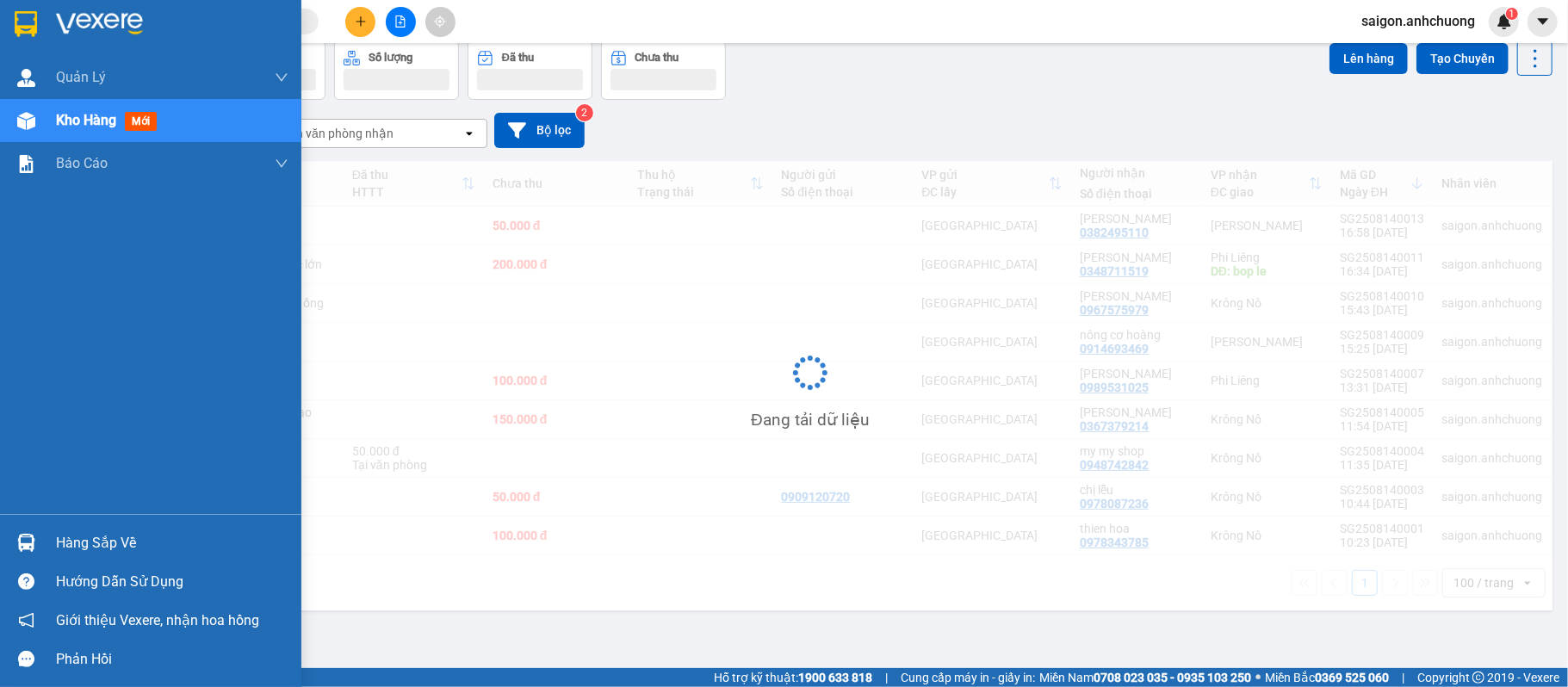
scroll to position [80, 0]
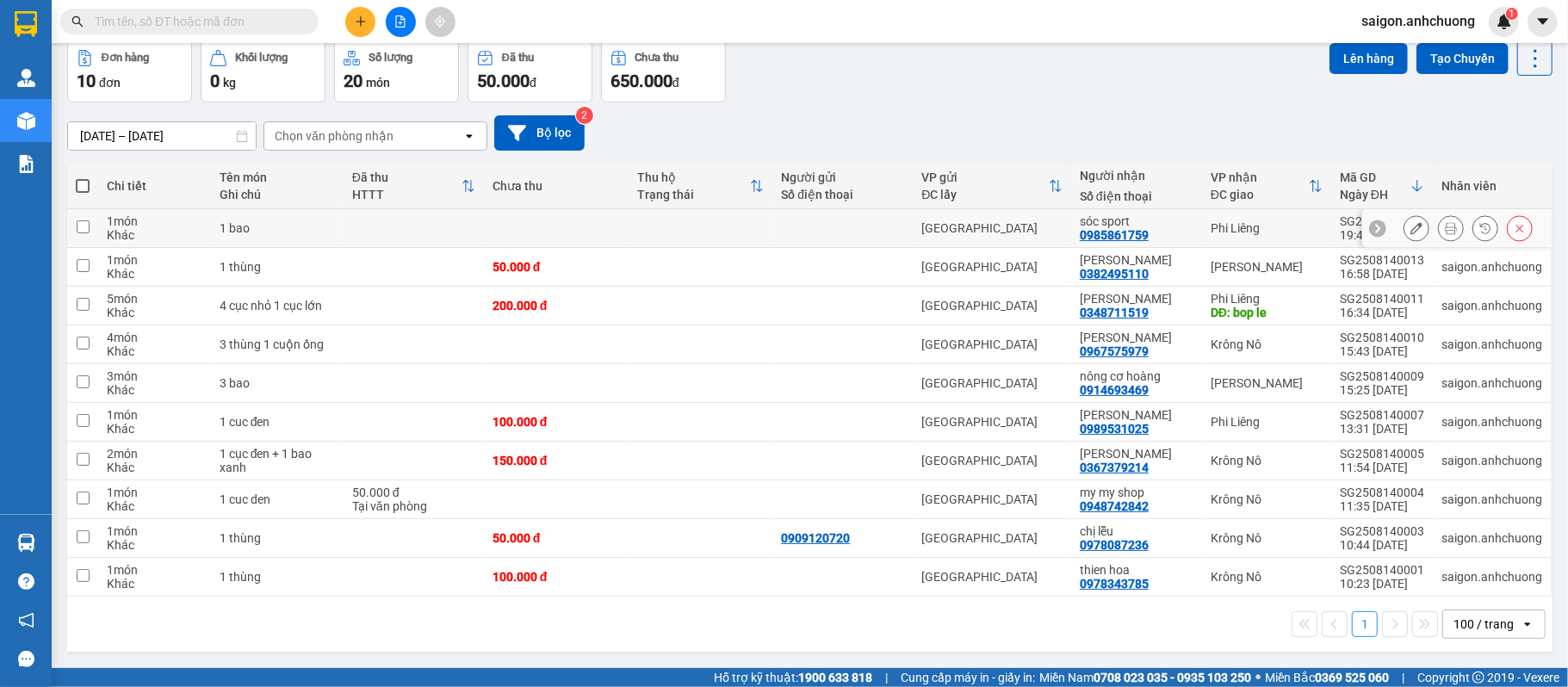
click at [1411, 225] on icon at bounding box center [1416, 227] width 12 height 12
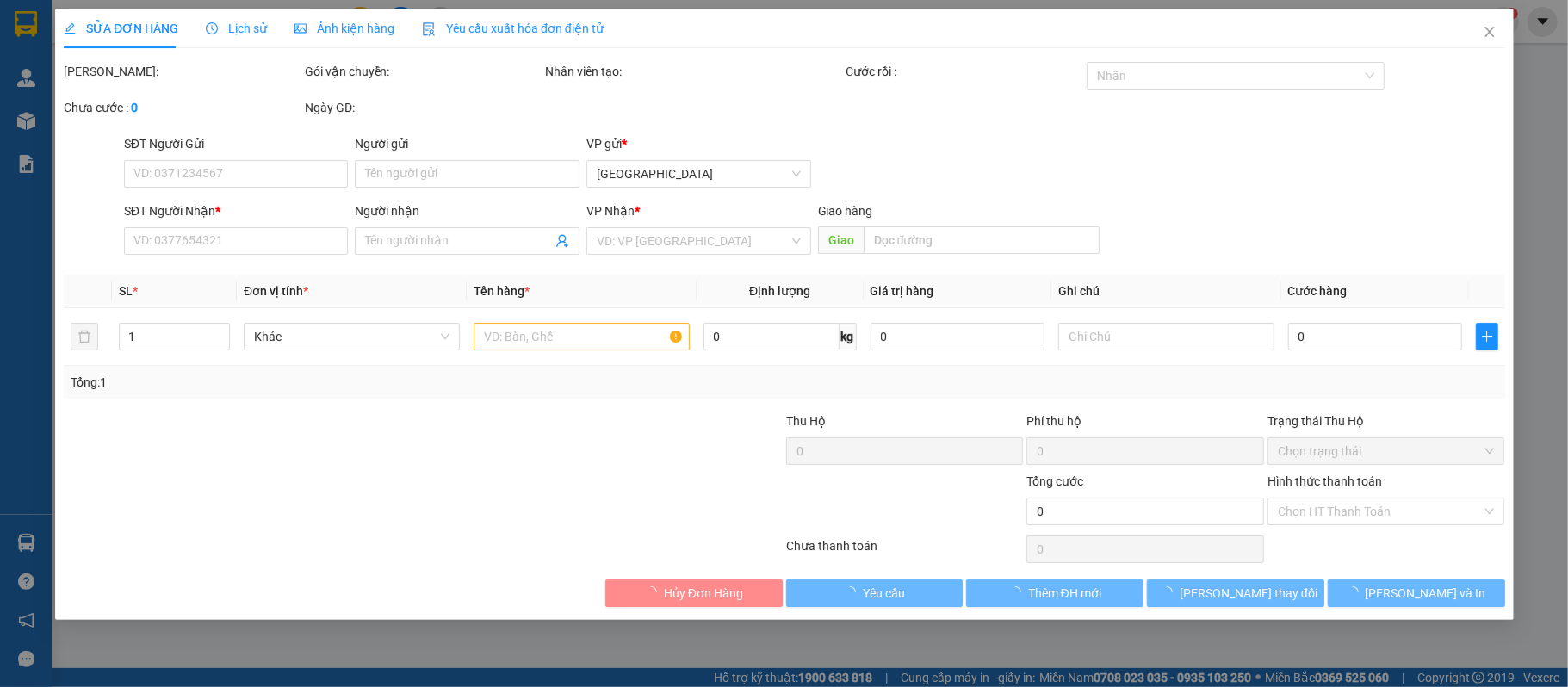
type input "0985861759"
type input "sóc sport"
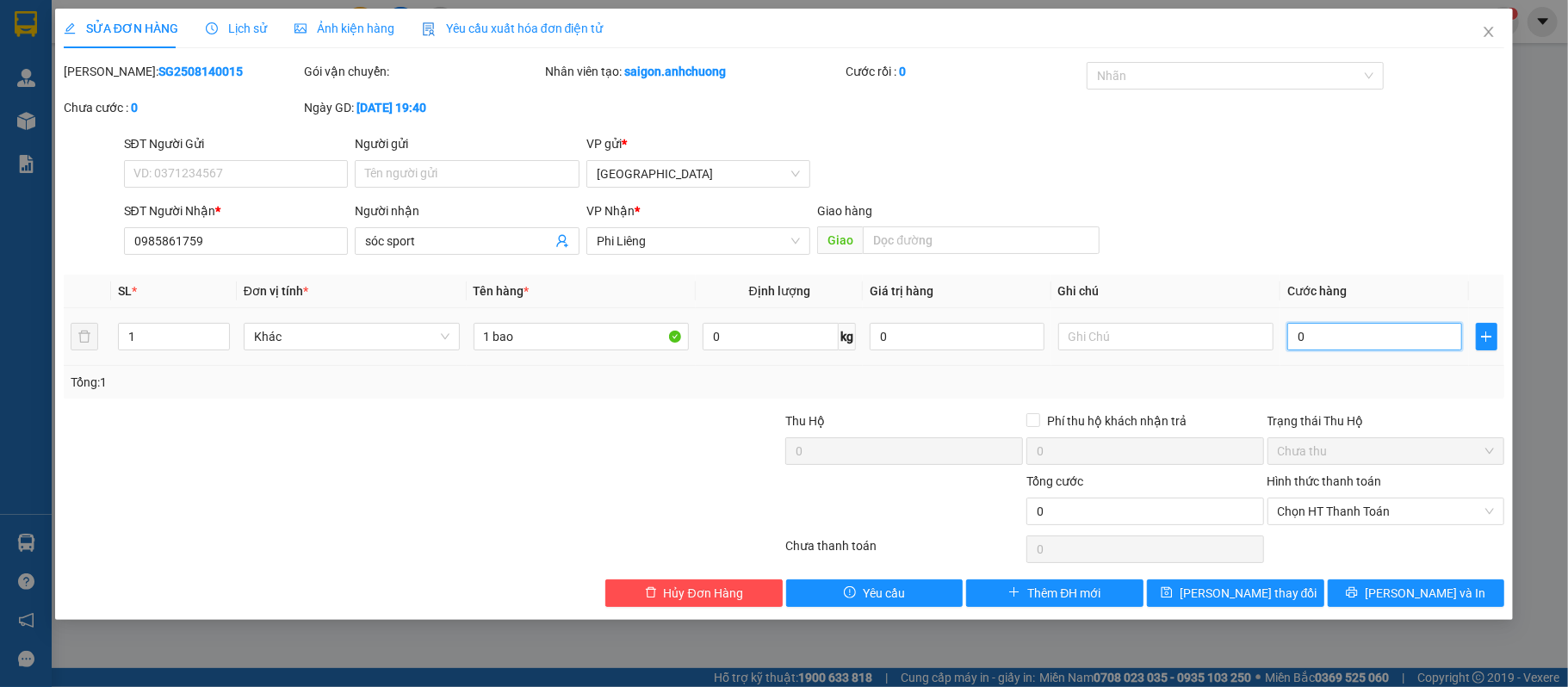
click at [1321, 338] on input "0" at bounding box center [1374, 336] width 174 height 27
type input "7"
type input "70"
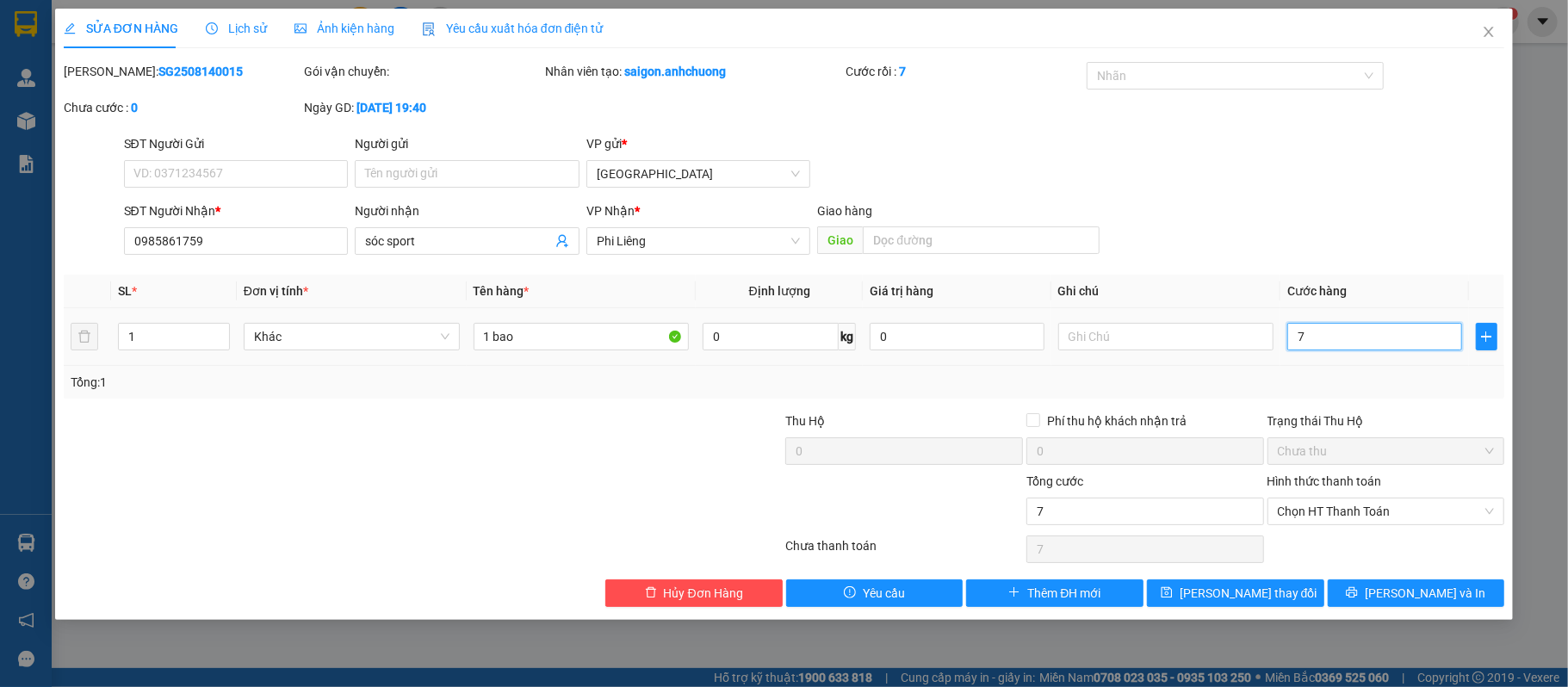
type input "70"
type input "70.000"
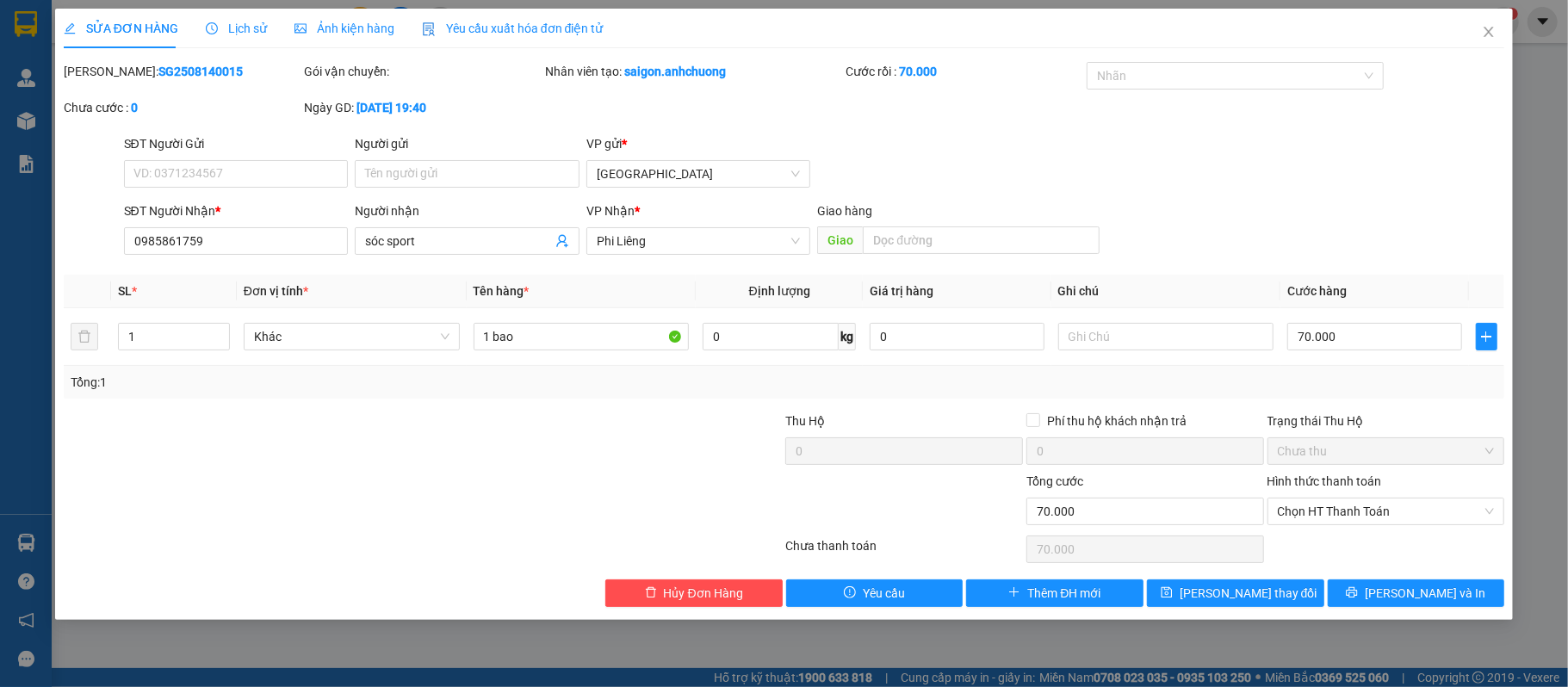
click at [1361, 384] on div "Tổng: 1" at bounding box center [784, 382] width 1428 height 19
click at [1356, 590] on button "[PERSON_NAME] và In" at bounding box center [1415, 592] width 177 height 27
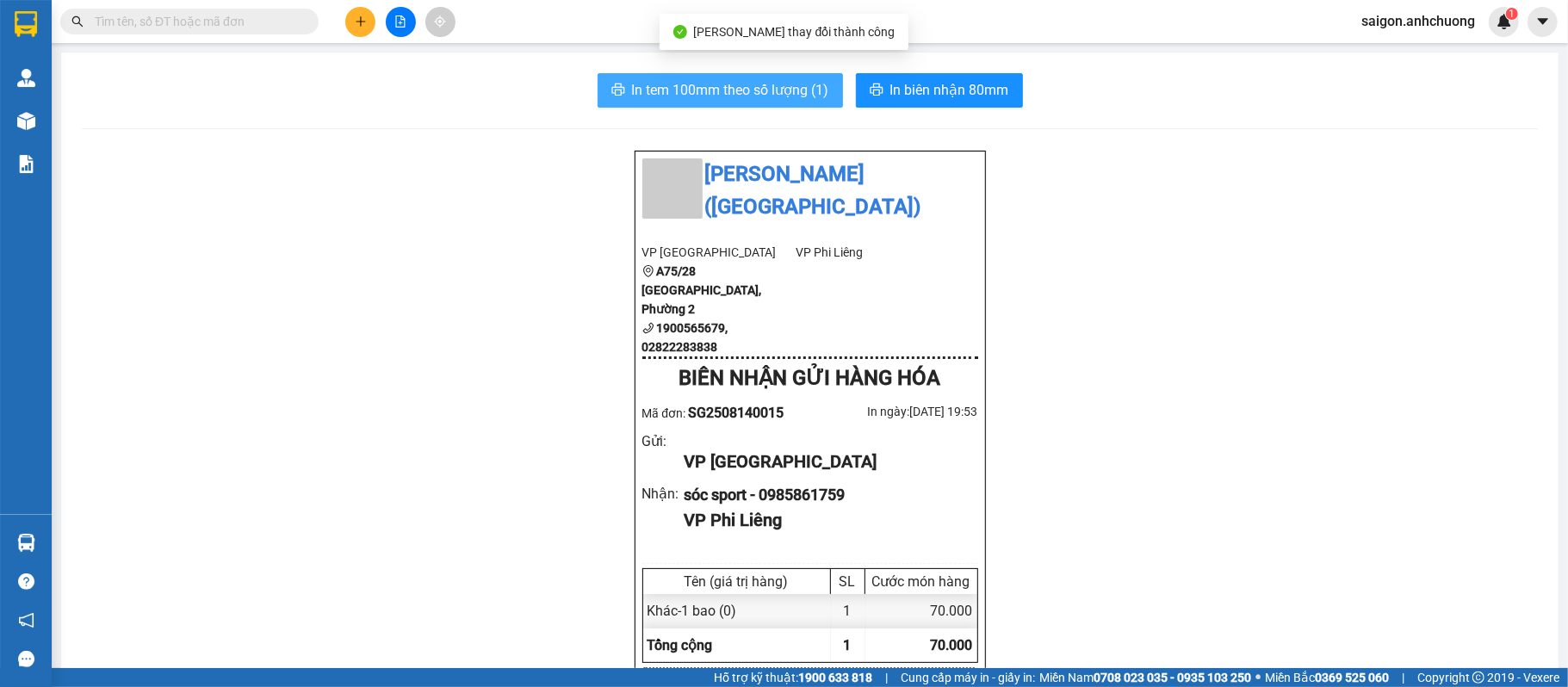
click at [718, 90] on span "In tem 100mm theo số lượng (1)" at bounding box center [730, 90] width 198 height 22
